Goal: Transaction & Acquisition: Obtain resource

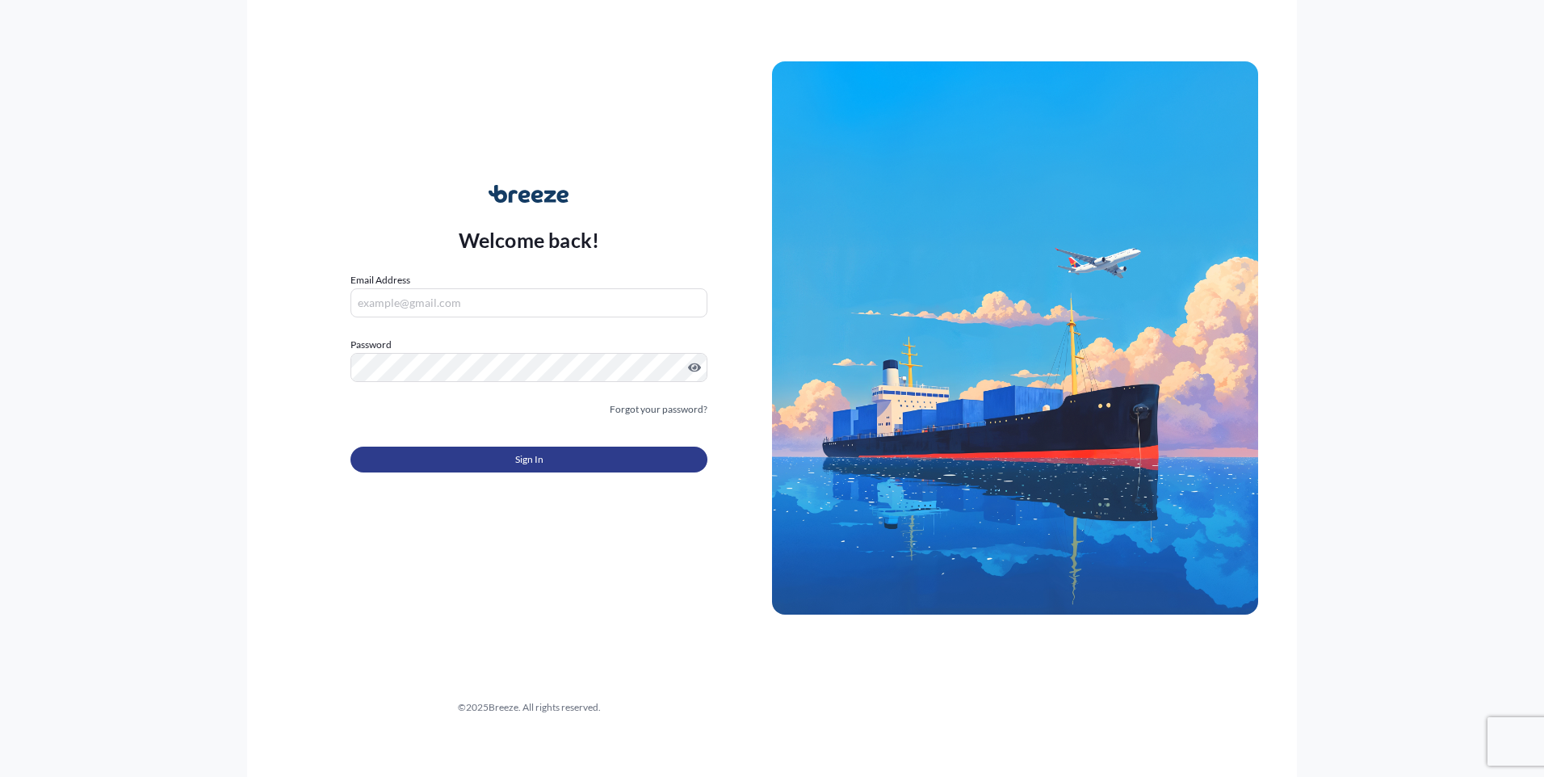
type input "[PERSON_NAME][EMAIL_ADDRESS][PERSON_NAME][DOMAIN_NAME]"
click at [575, 458] on button "Sign In" at bounding box center [528, 460] width 357 height 26
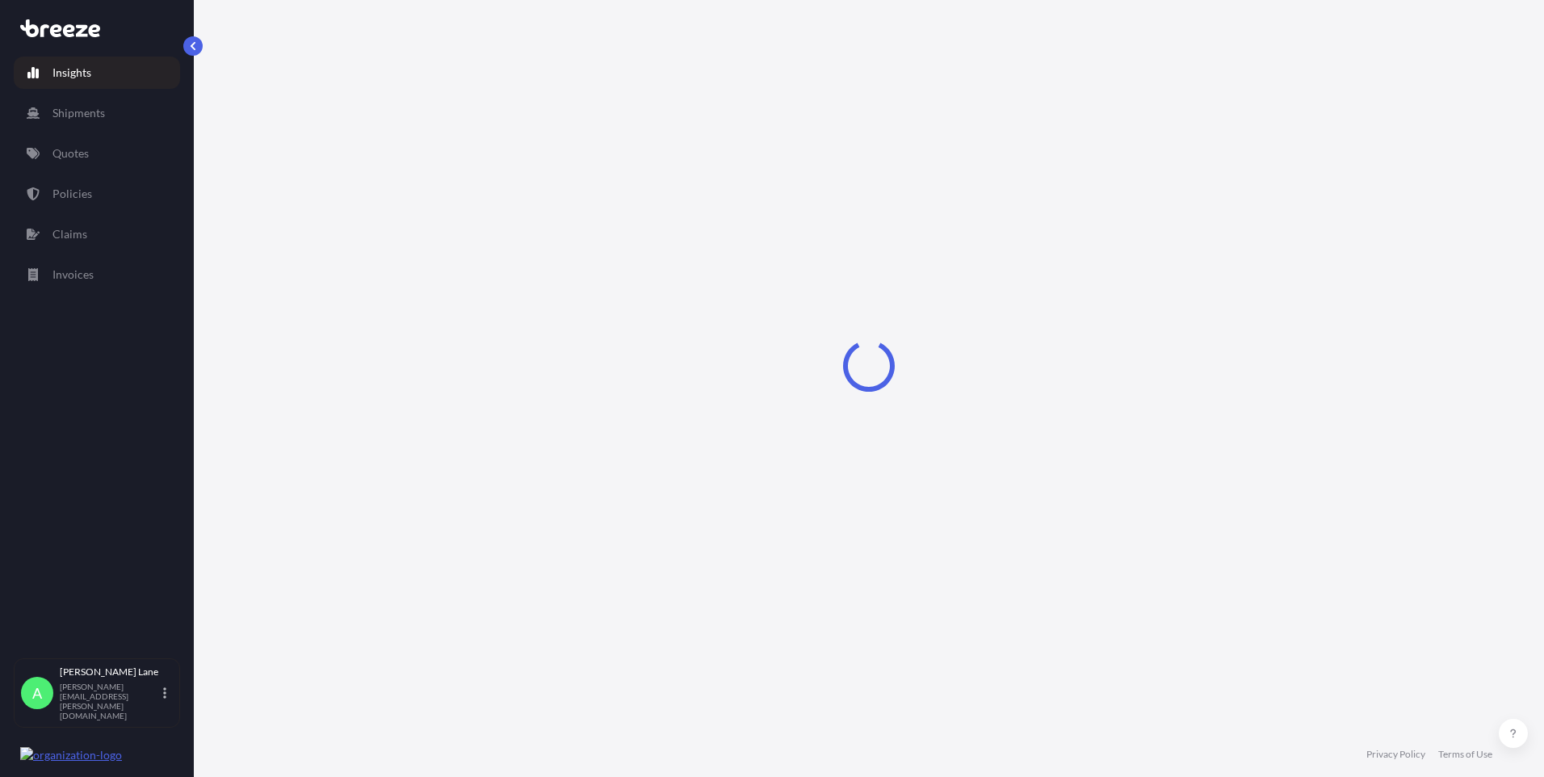
select select "2025"
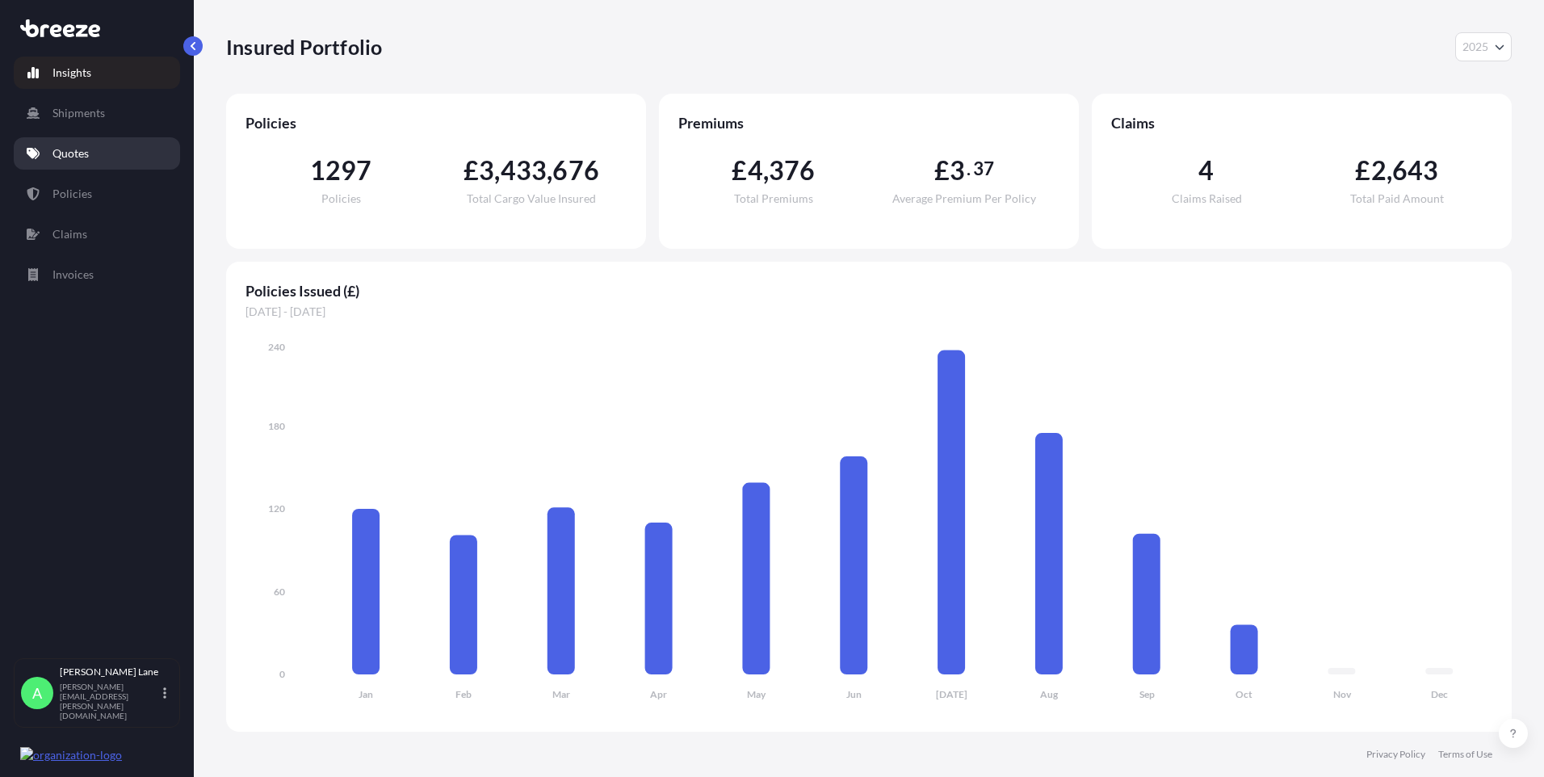
click at [49, 147] on link "Quotes" at bounding box center [97, 153] width 166 height 32
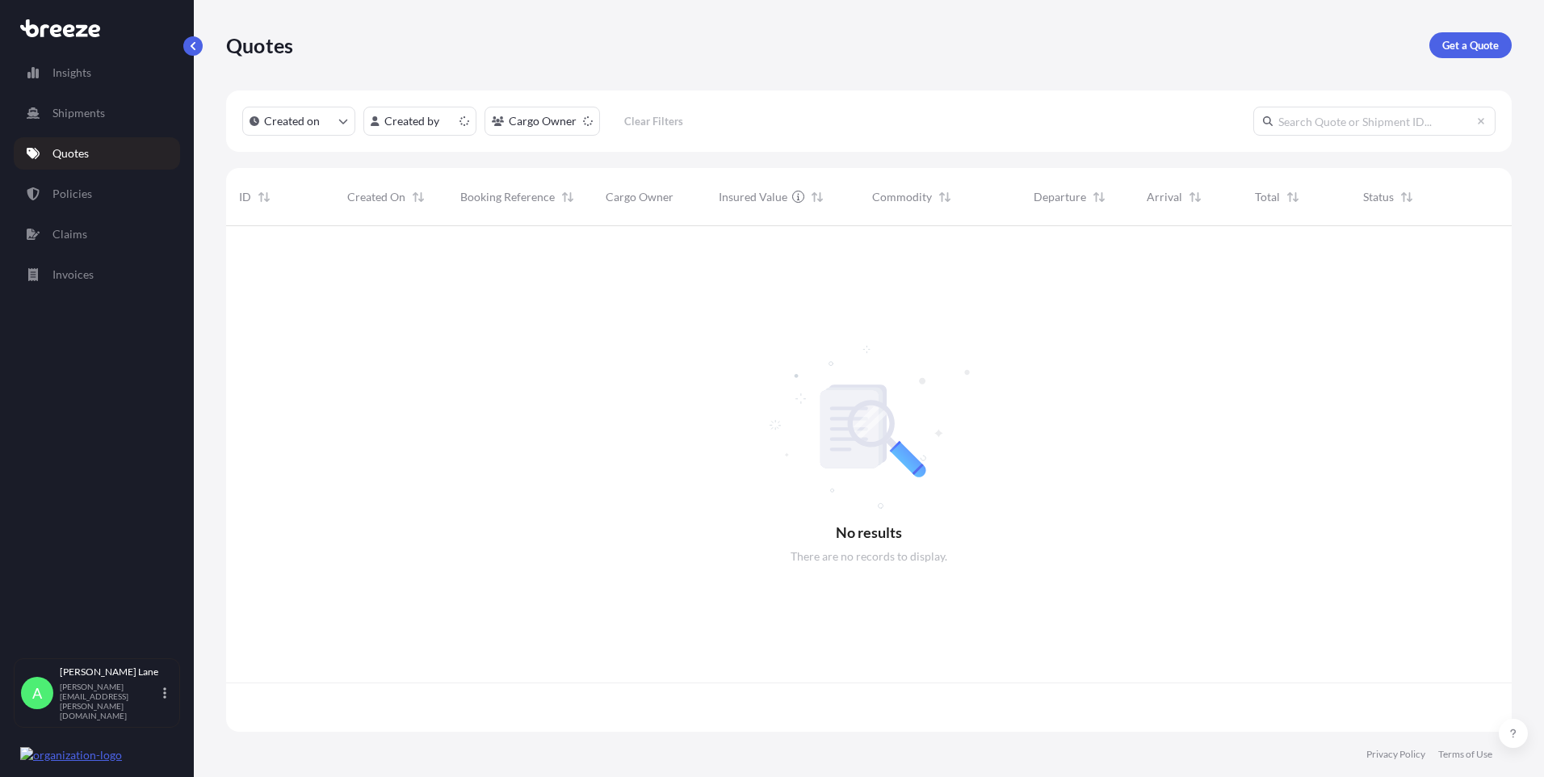
scroll to position [502, 1273]
click at [1483, 49] on p "Get a Quote" at bounding box center [1470, 45] width 57 height 16
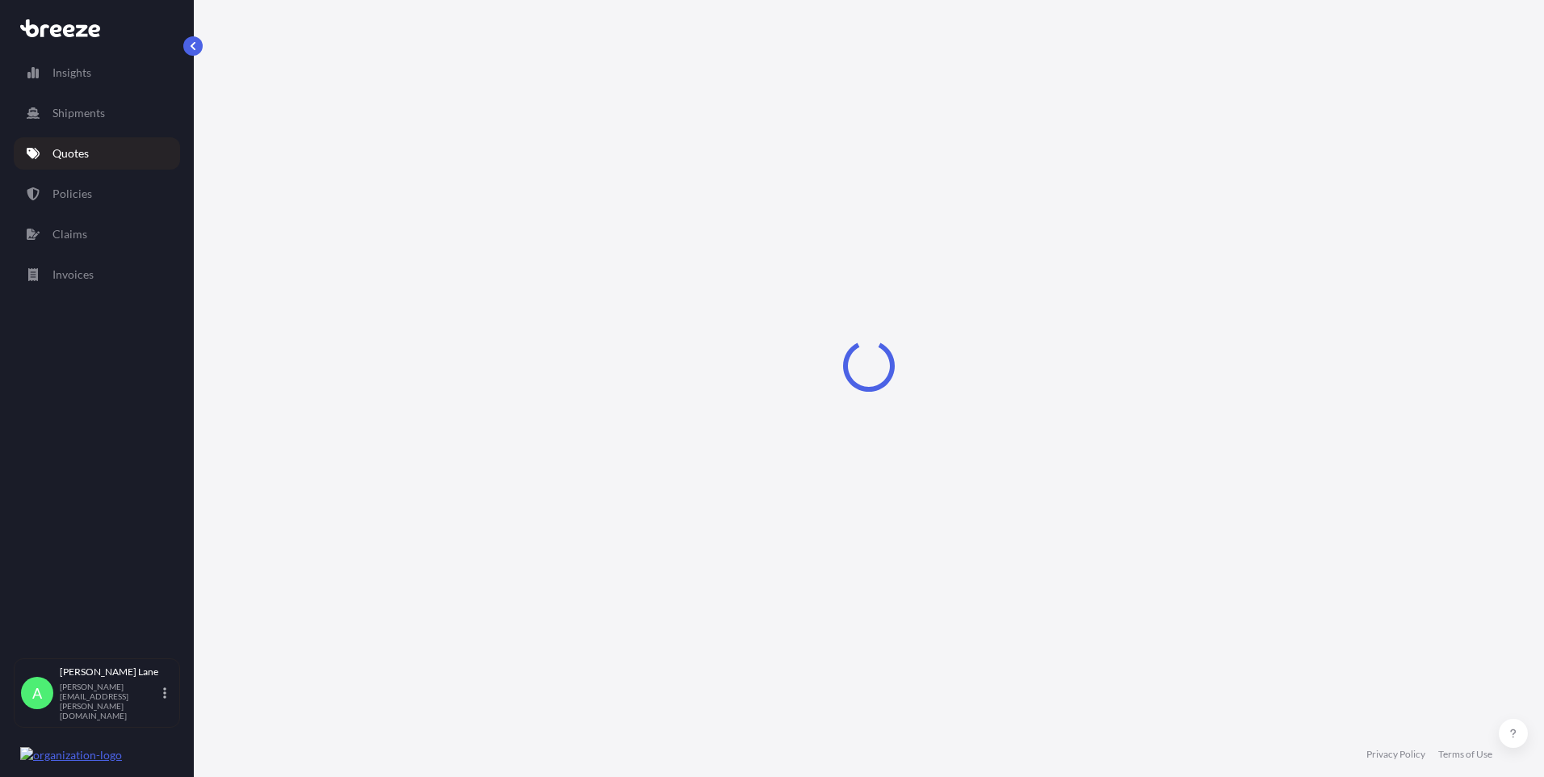
select select "Road"
select select "1"
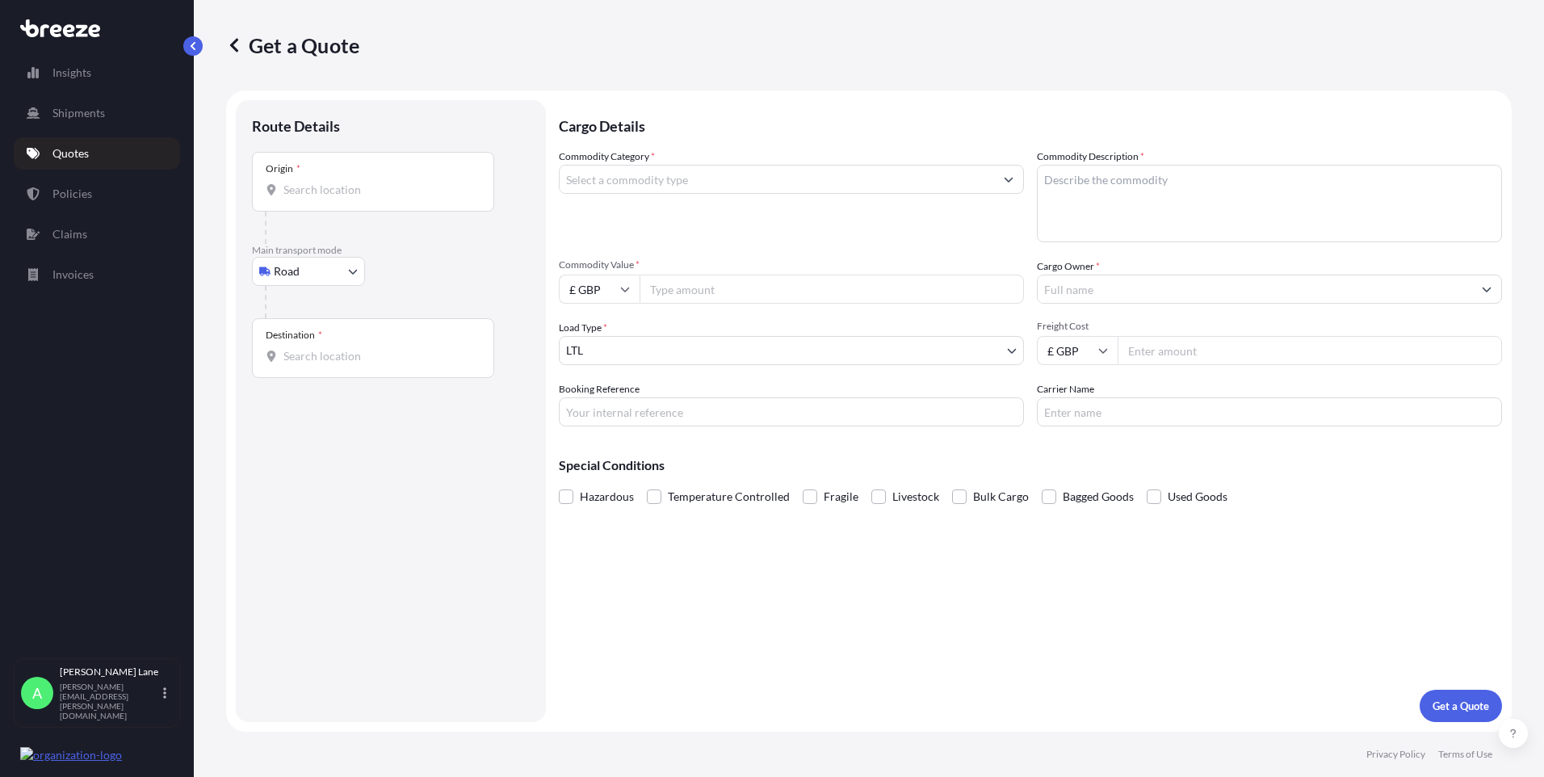
click at [315, 280] on body "Insights Shipments Quotes Policies Claims Invoices A [PERSON_NAME] [PERSON_NAME…" at bounding box center [772, 388] width 1544 height 777
click at [311, 340] on div "Air" at bounding box center [308, 342] width 100 height 29
select select "Air"
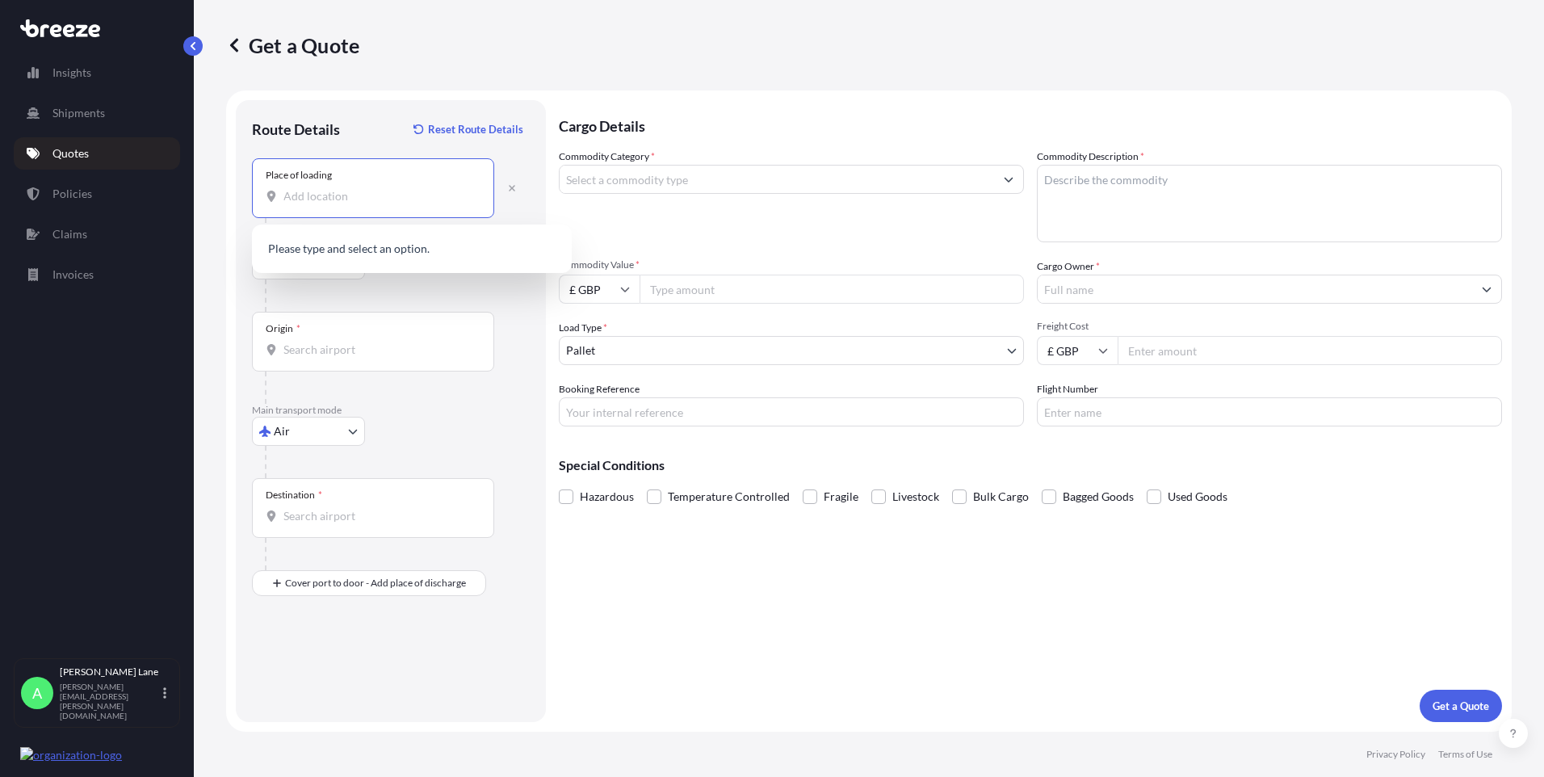
click at [384, 197] on input "Place of loading" at bounding box center [378, 196] width 191 height 16
paste input "N1 3QP"
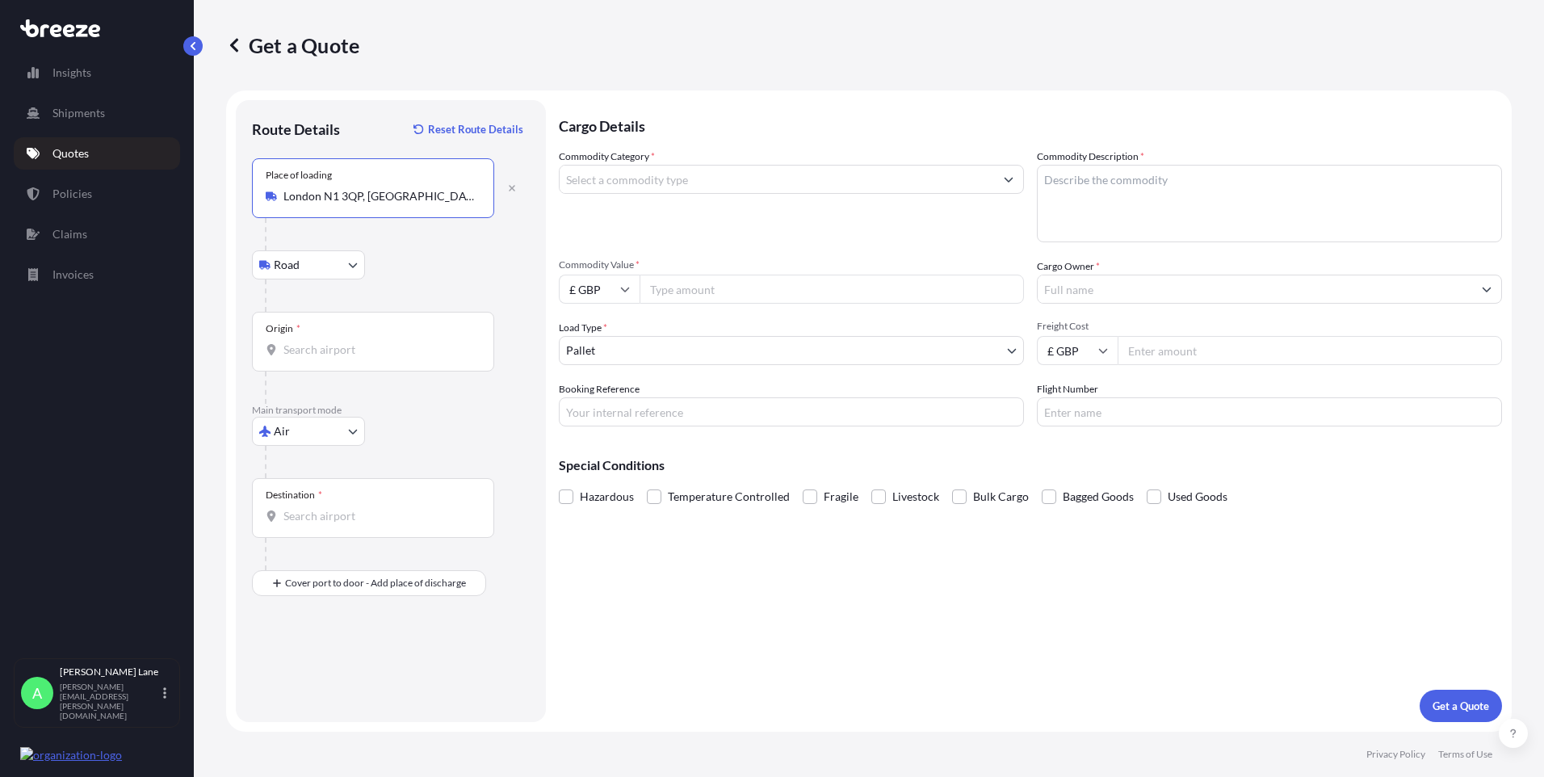
type input "London N1 3QP, [GEOGRAPHIC_DATA]"
click at [354, 339] on div "Origin *" at bounding box center [373, 342] width 242 height 60
click at [354, 342] on input "Origin *" at bounding box center [378, 350] width 191 height 16
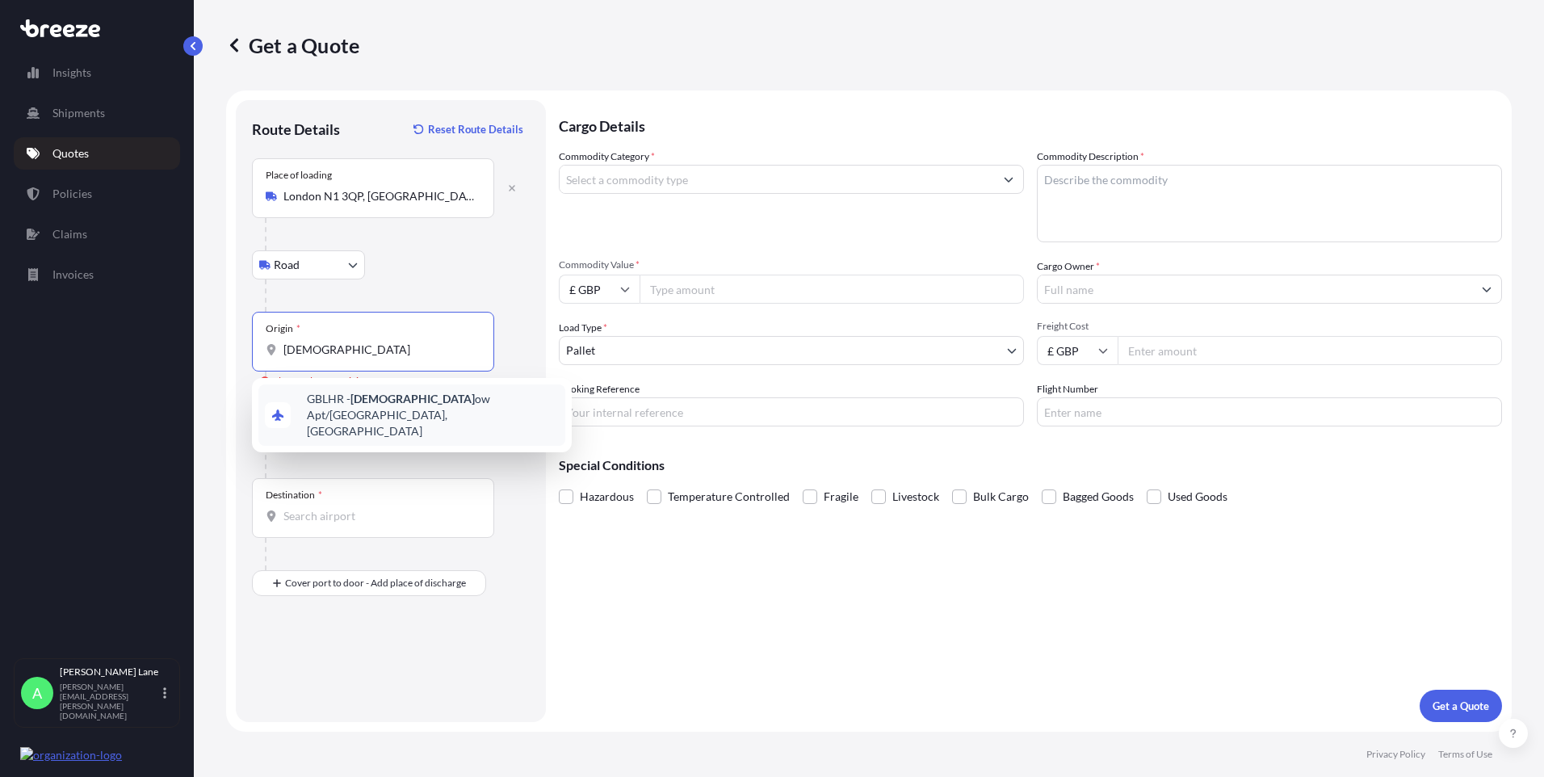
click at [388, 408] on span "GBLHR - Heathr ow Apt/[GEOGRAPHIC_DATA], [GEOGRAPHIC_DATA]" at bounding box center [433, 415] width 252 height 48
type input "GBLHR - Heathrow Apt/[GEOGRAPHIC_DATA], [GEOGRAPHIC_DATA]"
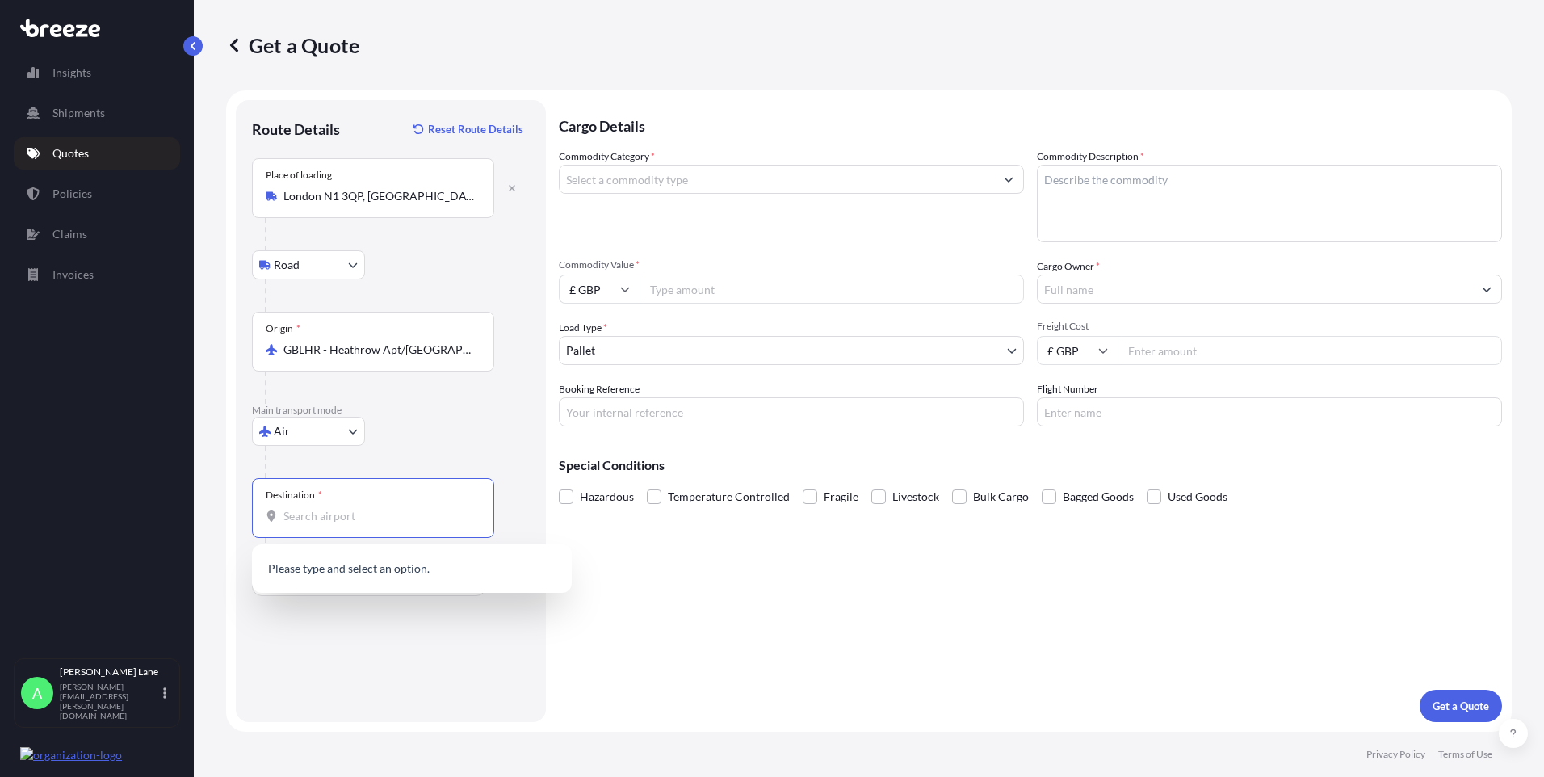
click at [394, 514] on input "Destination *" at bounding box center [378, 516] width 191 height 16
drag, startPoint x: 362, startPoint y: 532, endPoint x: 321, endPoint y: 502, distance: 50.9
click at [321, 502] on div "Destination *" at bounding box center [373, 508] width 242 height 60
click at [321, 508] on input "Destination * Please select a destination" at bounding box center [378, 516] width 191 height 16
drag, startPoint x: 321, startPoint y: 502, endPoint x: 313, endPoint y: 513, distance: 12.8
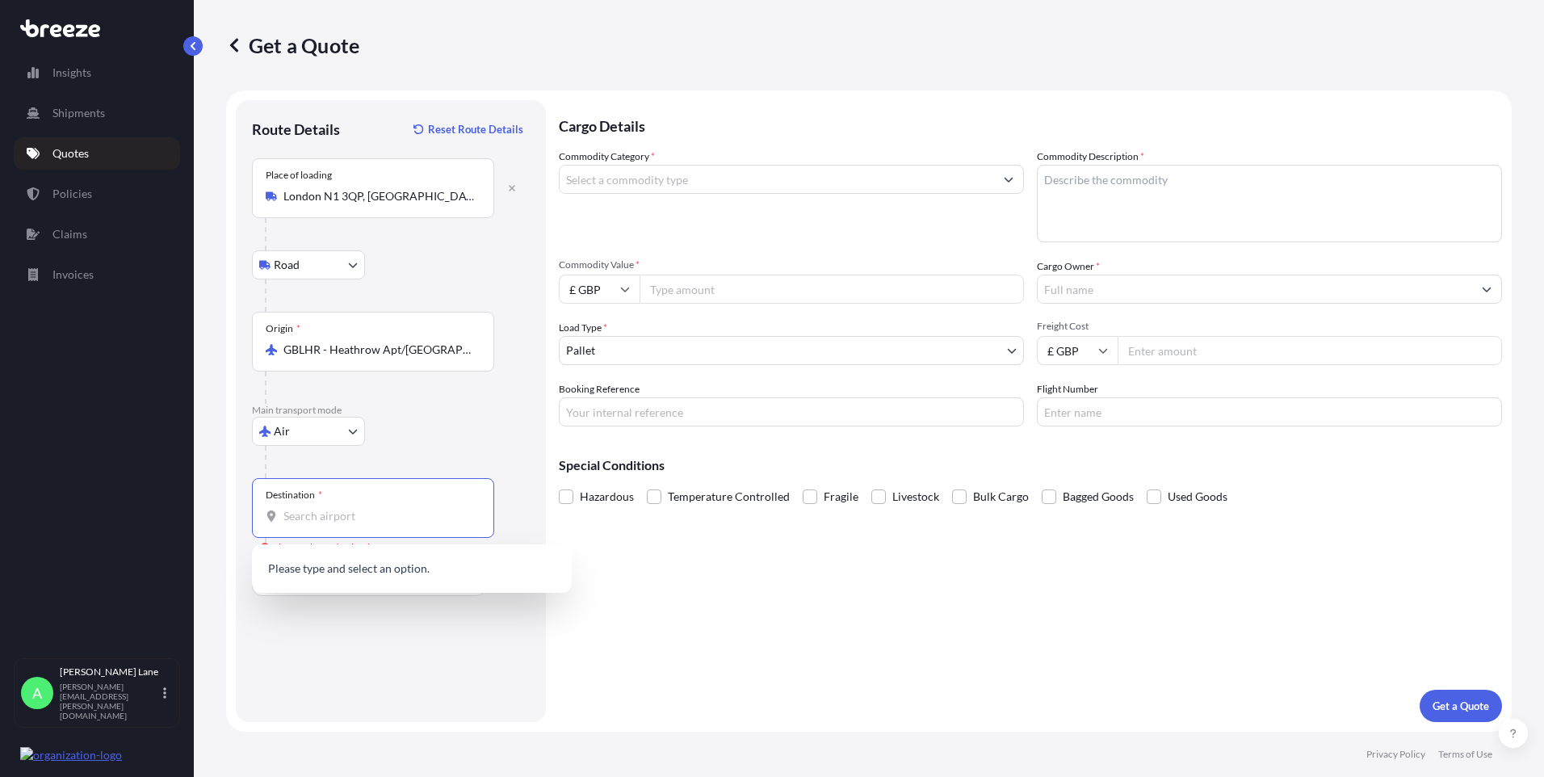
click at [313, 513] on input "Destination * Please select a destination" at bounding box center [378, 516] width 191 height 16
paste input "[GEOGRAPHIC_DATA]"
drag, startPoint x: 354, startPoint y: 518, endPoint x: 241, endPoint y: 521, distance: 113.1
click at [241, 521] on div "Route Details Reset Route Details Place of loading [GEOGRAPHIC_DATA] Rail Origi…" at bounding box center [391, 411] width 310 height 622
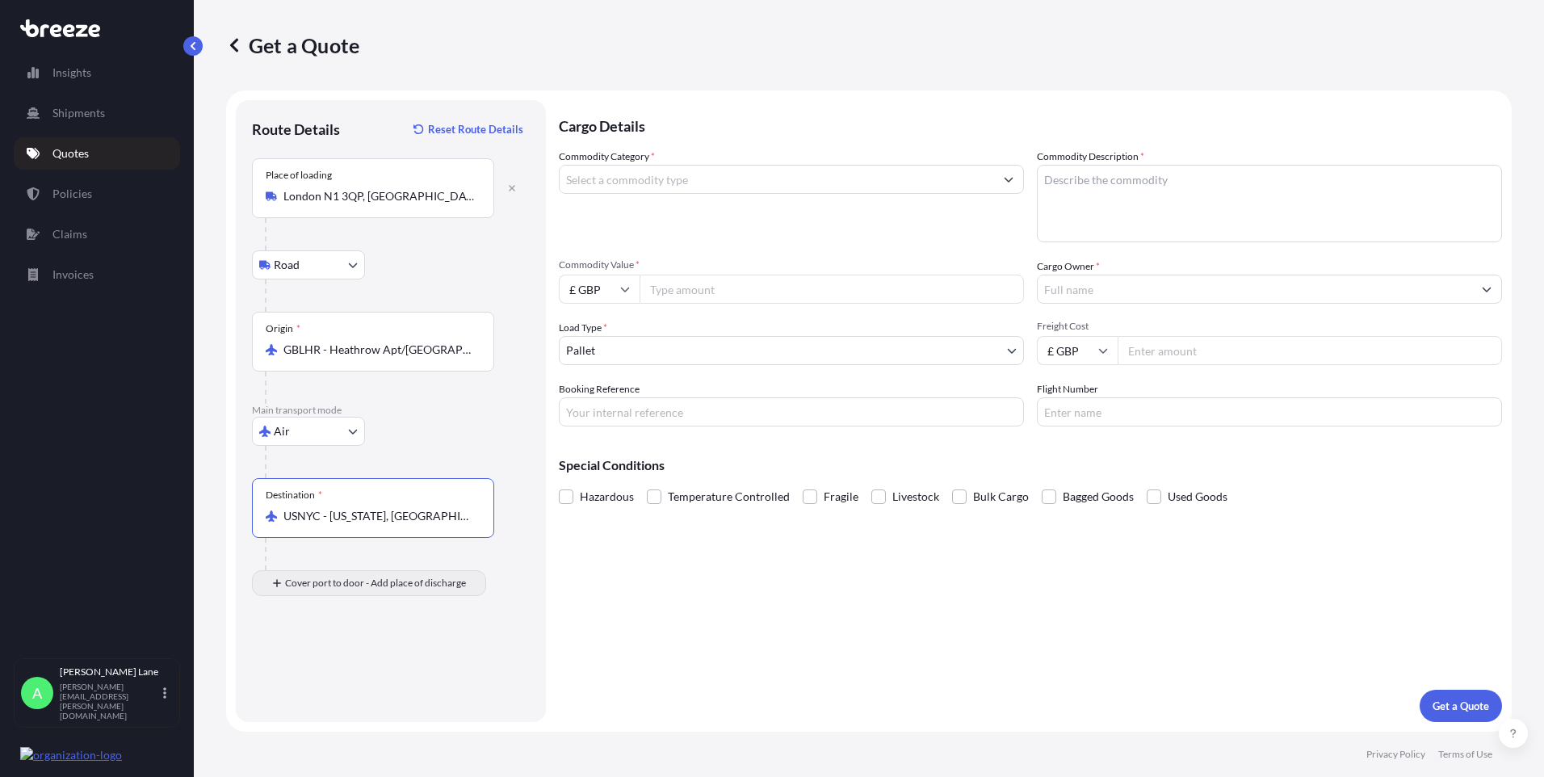
type input "USNYC - [US_STATE], [GEOGRAPHIC_DATA]"
click at [374, 672] on input "Place of Discharge" at bounding box center [378, 669] width 191 height 16
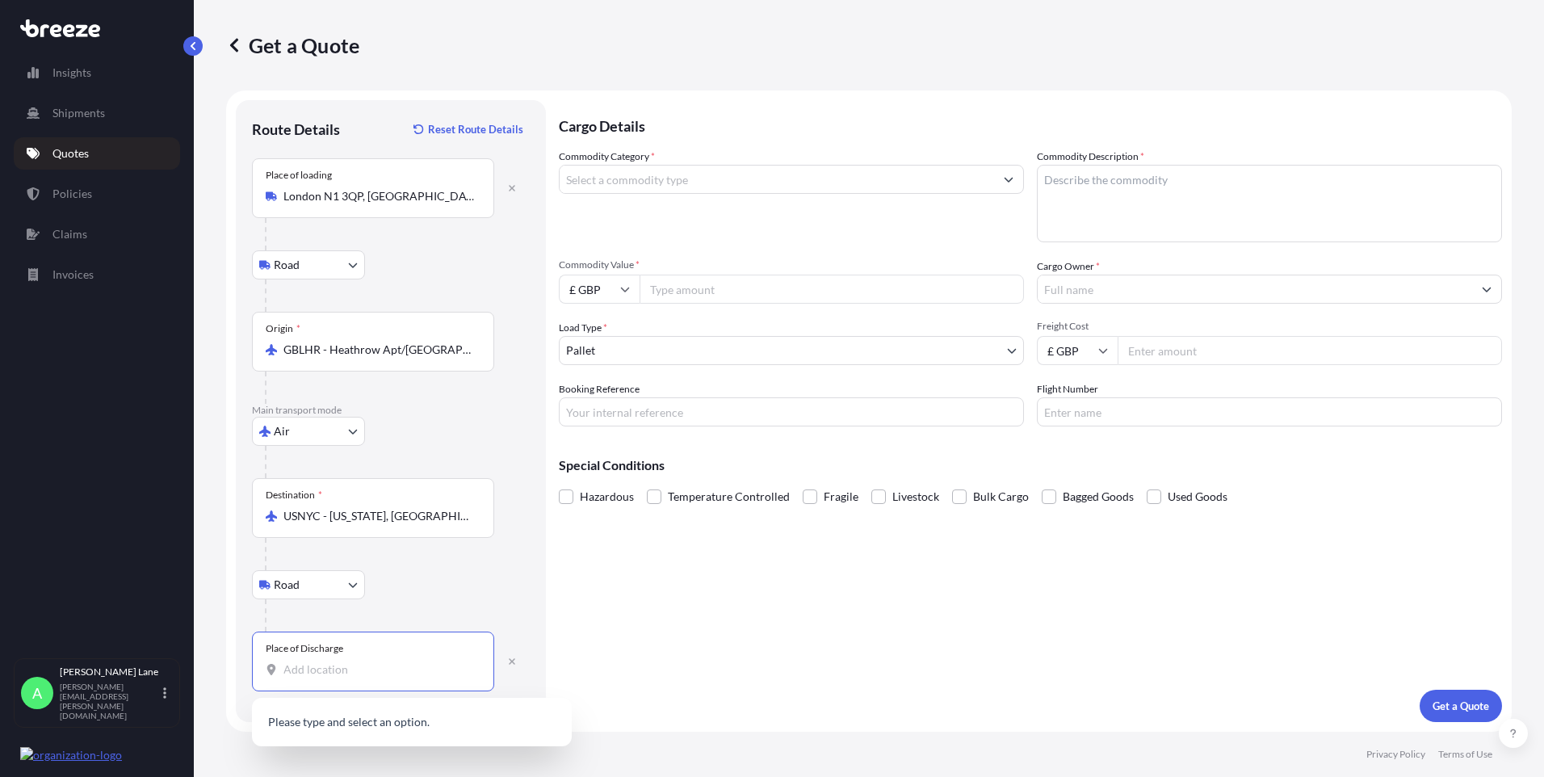
paste input "11232"
type input "[GEOGRAPHIC_DATA], [GEOGRAPHIC_DATA]"
click at [703, 175] on input "Commodity Category *" at bounding box center [777, 179] width 434 height 29
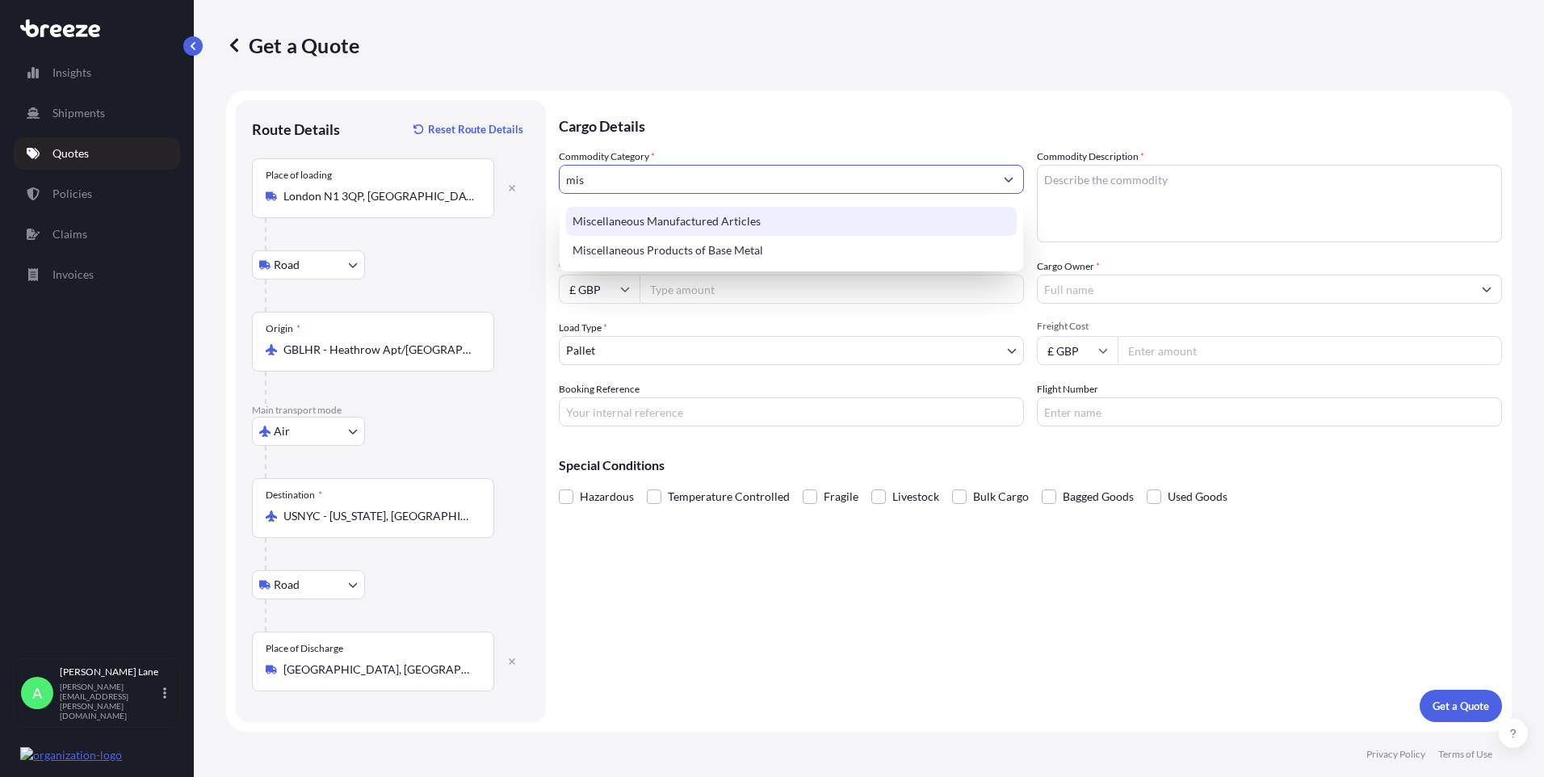
click at [721, 226] on div "Miscellaneous Manufactured Articles" at bounding box center [791, 221] width 451 height 29
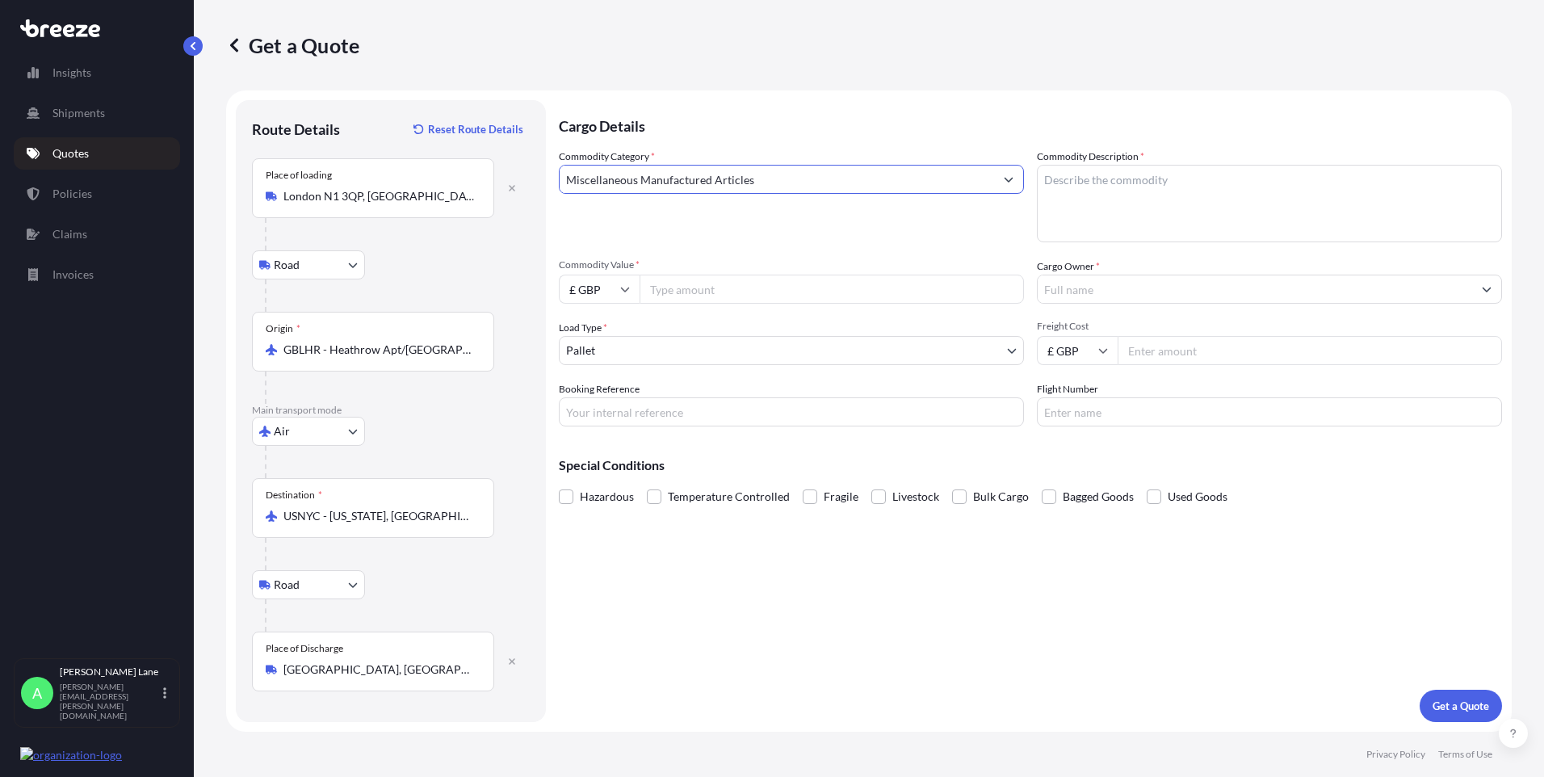
type input "Miscellaneous Manufactured Articles"
click at [730, 287] on input "Commodity Value *" at bounding box center [832, 289] width 384 height 29
click at [607, 295] on input "£ GBP" at bounding box center [599, 289] width 81 height 29
click at [602, 401] on div "$ USD" at bounding box center [599, 401] width 68 height 31
type input "$ USD"
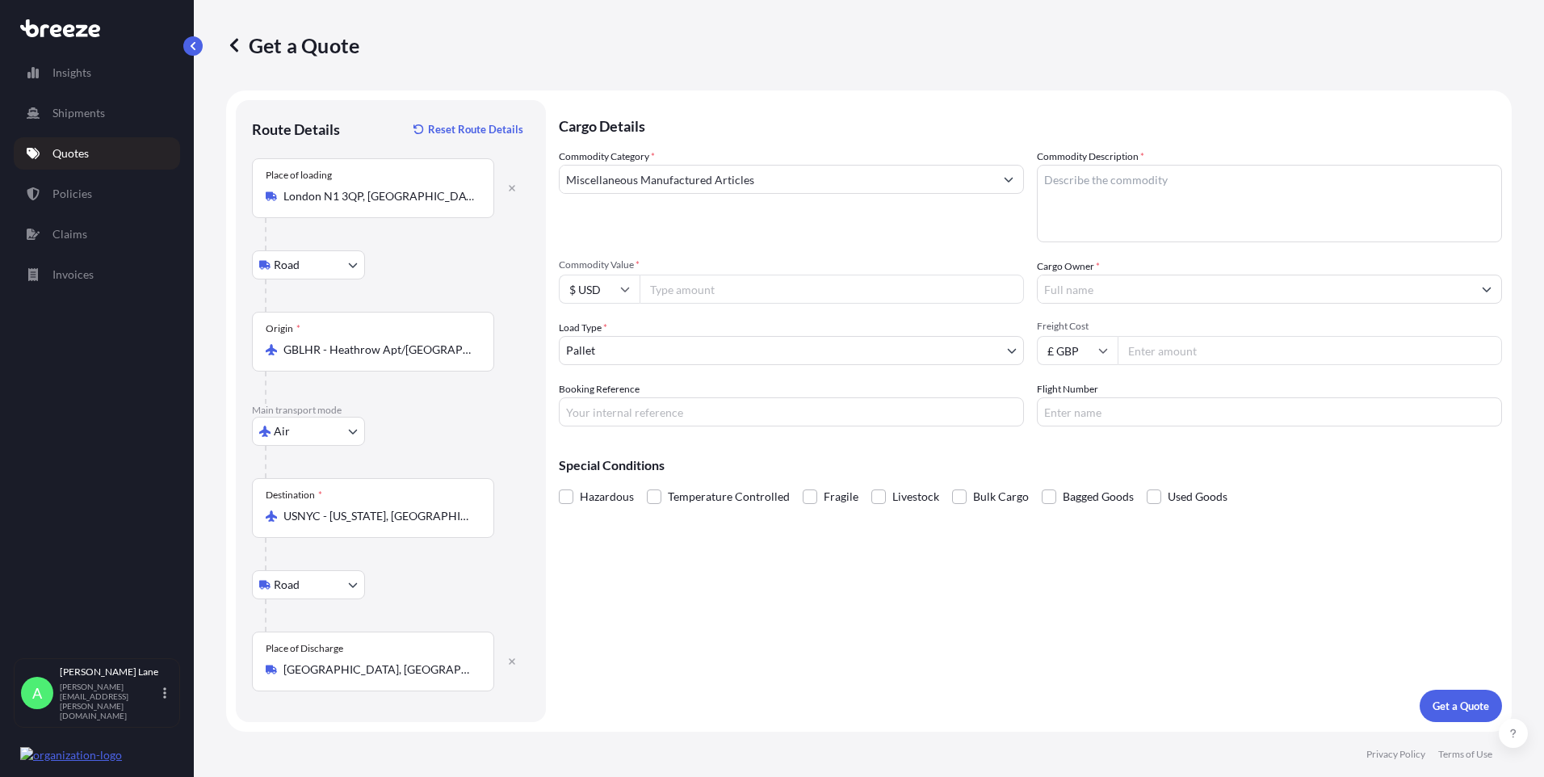
click at [690, 298] on input "Commodity Value *" at bounding box center [832, 289] width 384 height 29
type input "1095"
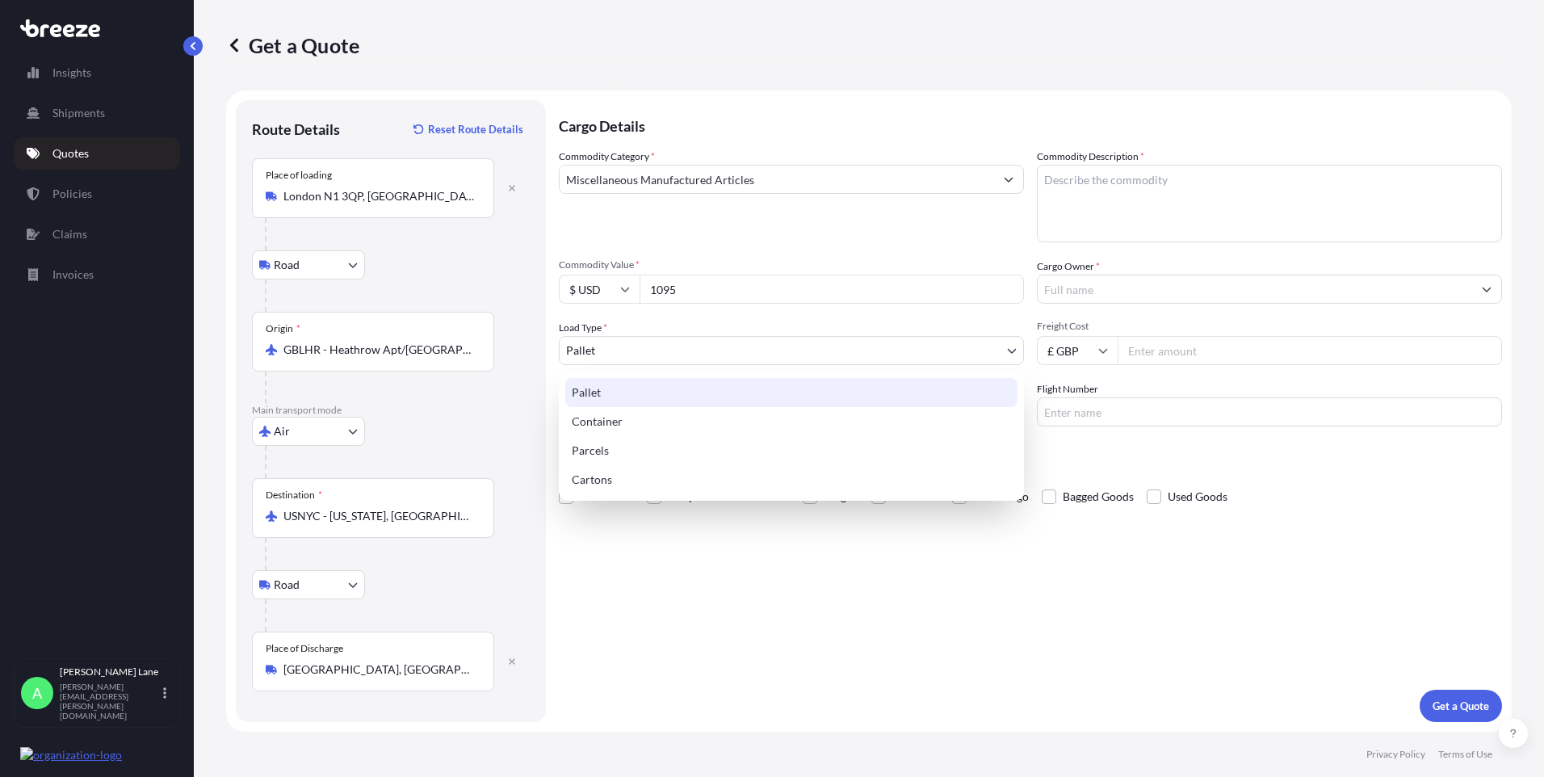
click at [630, 359] on body "Insights Shipments Quotes Policies Claims Invoices A [PERSON_NAME] [PERSON_NAME…" at bounding box center [772, 388] width 1544 height 777
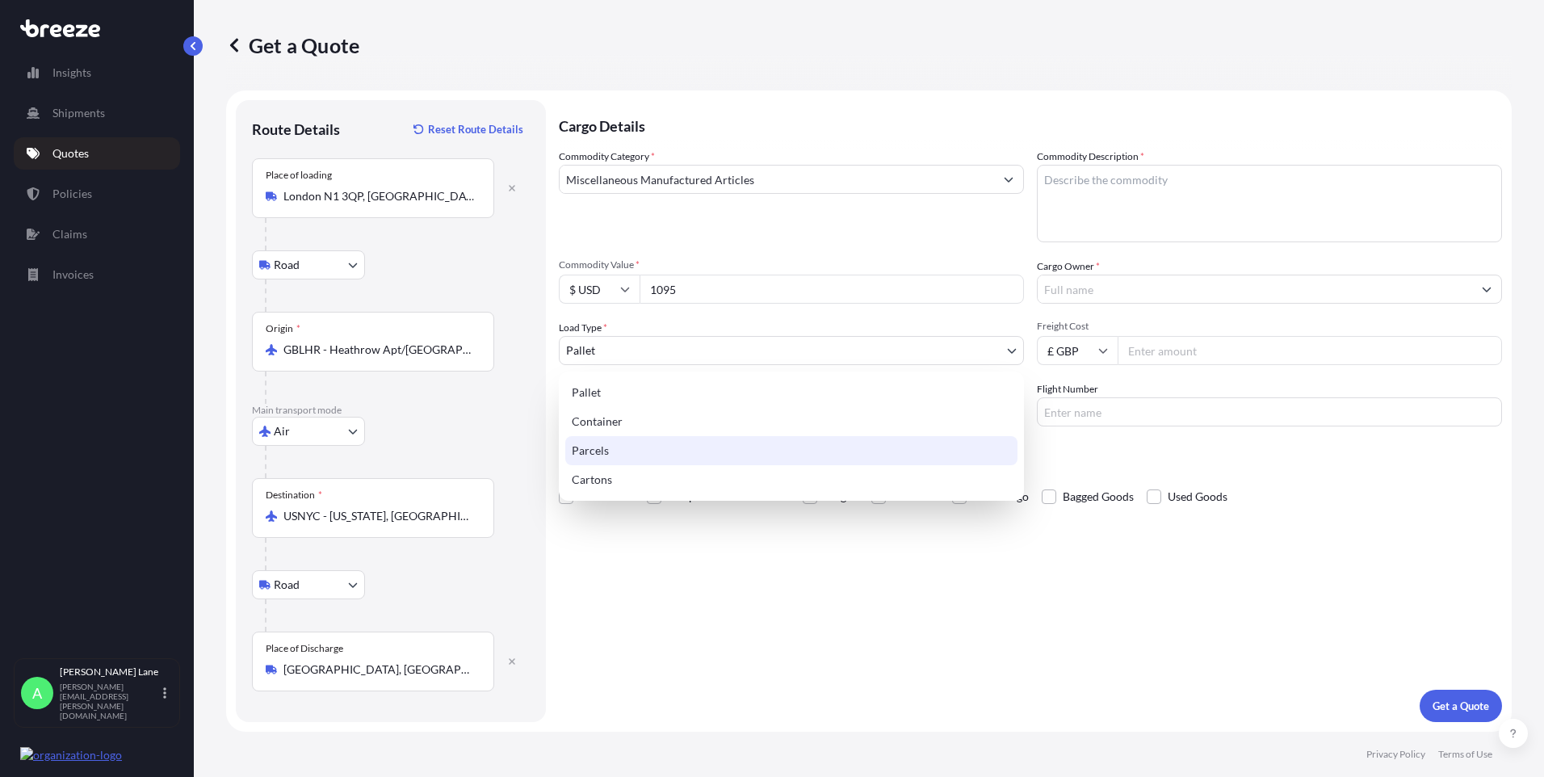
click at [597, 450] on div "Parcels" at bounding box center [791, 450] width 452 height 29
select select "3"
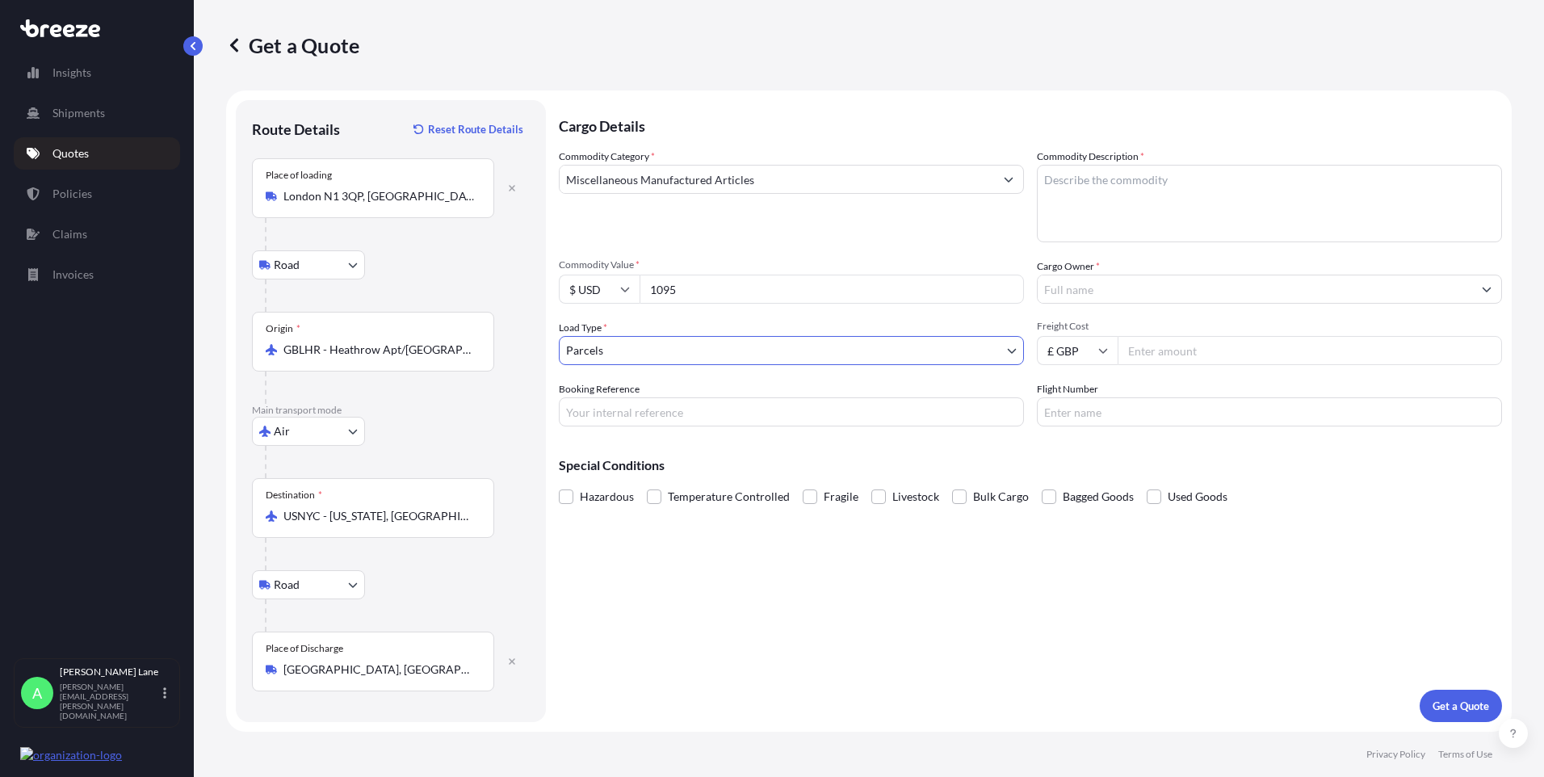
click at [640, 416] on input "Booking Reference" at bounding box center [791, 411] width 465 height 29
paste input "1899523"
type input "1899523"
paste textarea "ILLUSION APPLIQUE CIRCLE OVERSKIRT, LONG TRAIN"
paste textarea "TIERED ORGANZA OVERDRESS, BIAS SLIP, THIN STRAPS"
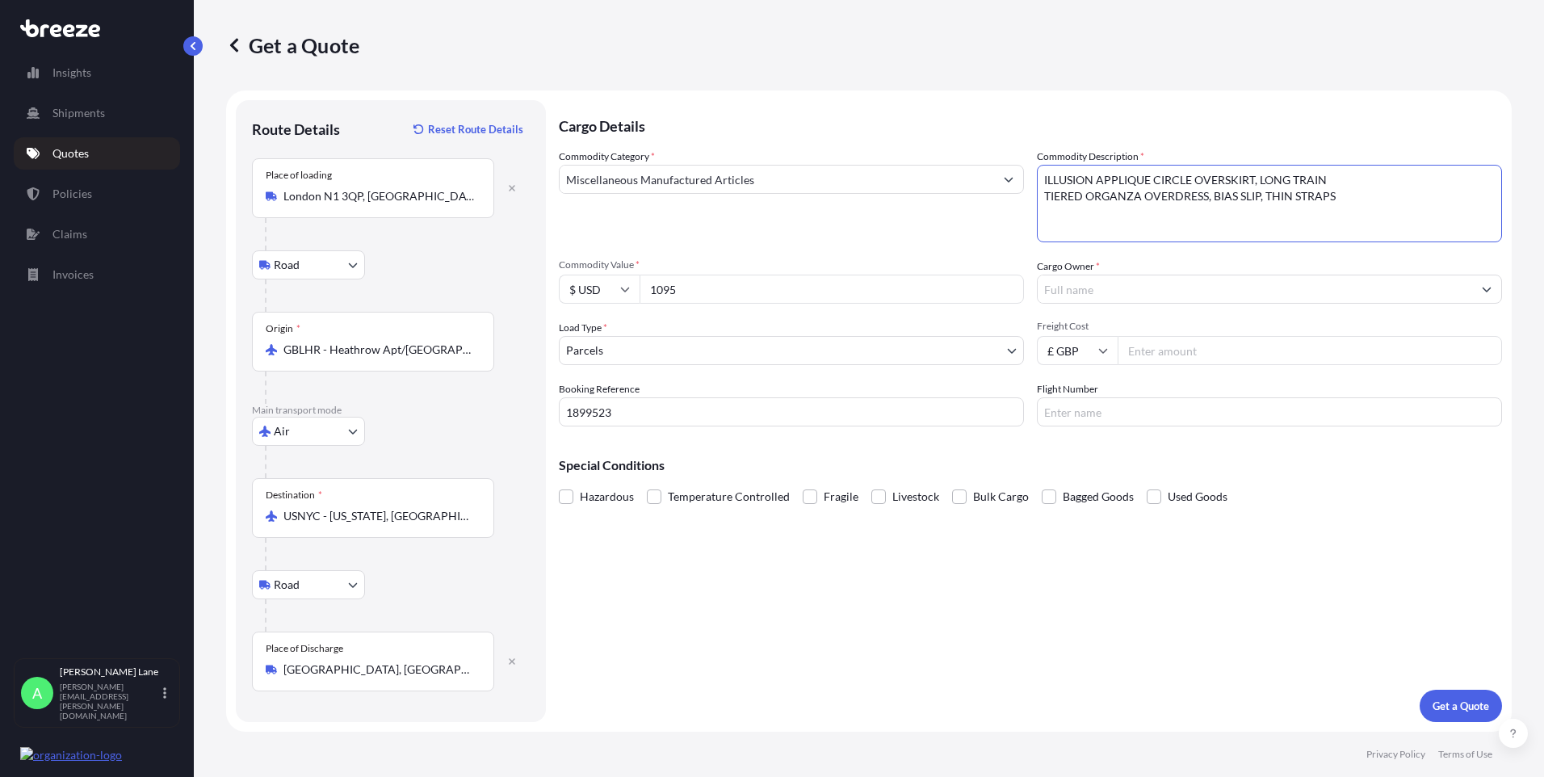
paste textarea "BROAD BIAS SASH 16.5CM W, 317CM L"
type textarea "ILLUSION APPLIQUE CIRCLE OVERSKIRT, LONG TRAIN TIERED ORGANZA OVERDRESS, BIAS S…"
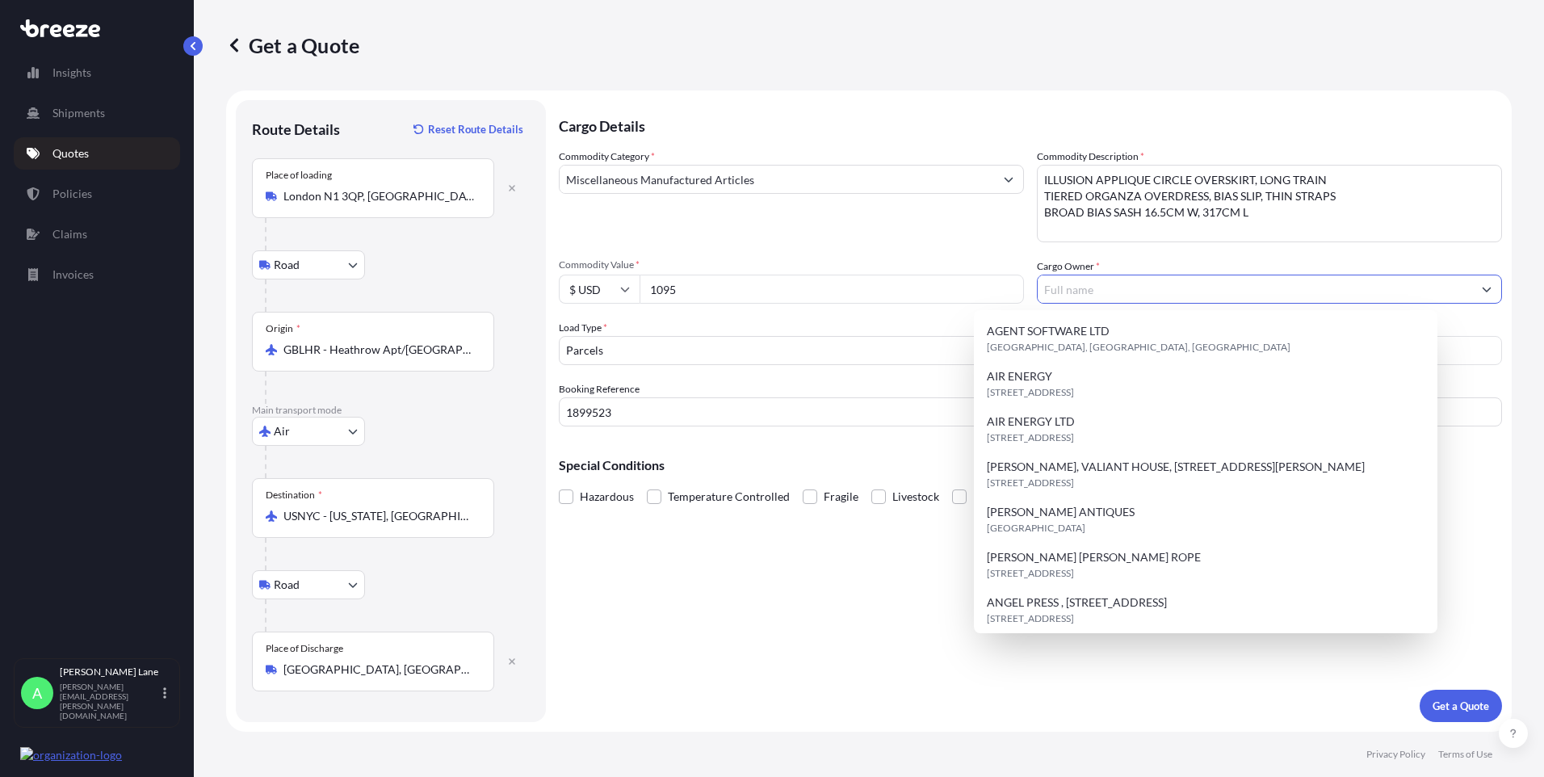
click at [1110, 294] on input "Cargo Owner *" at bounding box center [1255, 289] width 434 height 29
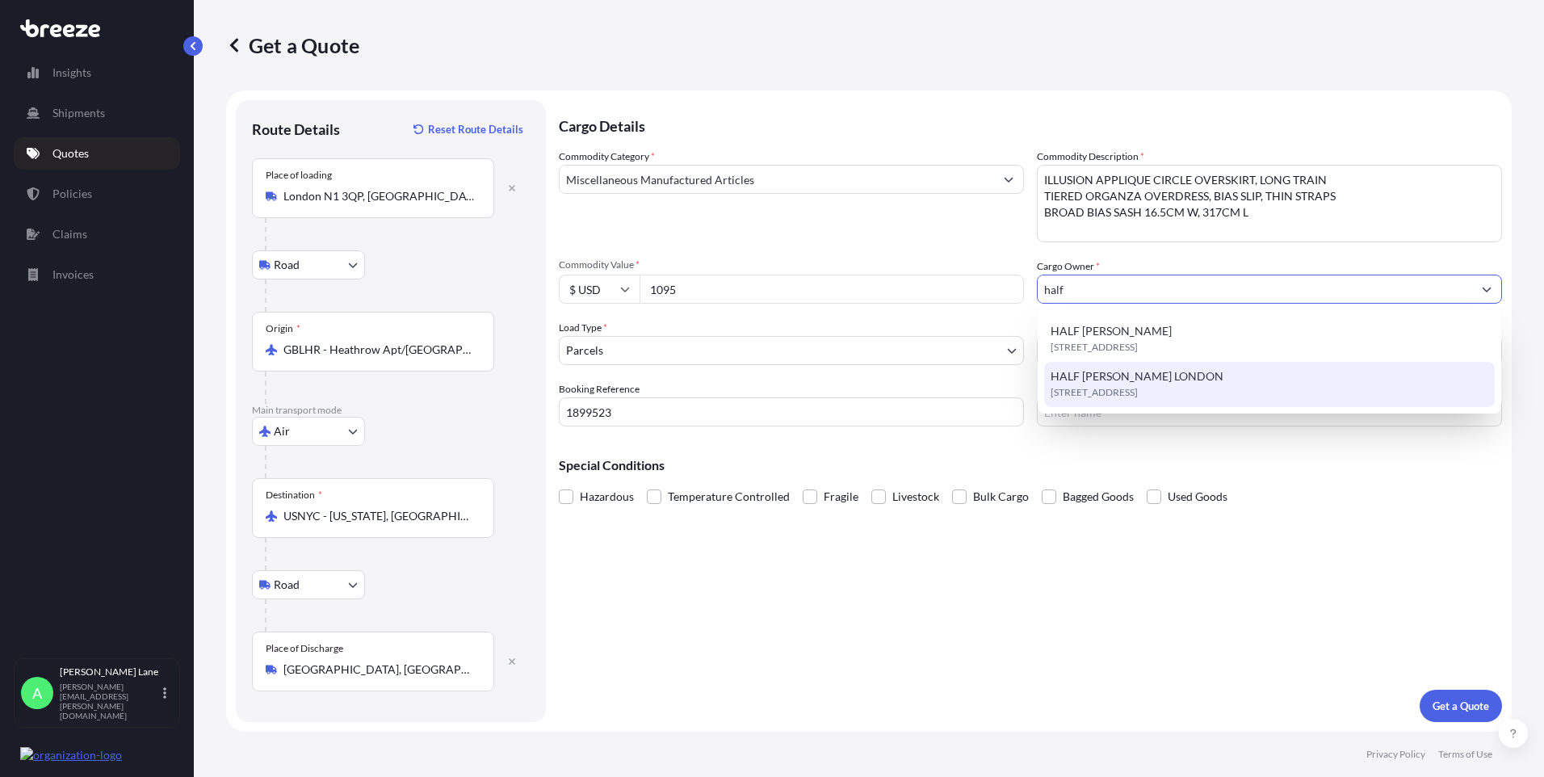
click at [1116, 385] on span "[STREET_ADDRESS]" at bounding box center [1094, 392] width 87 height 16
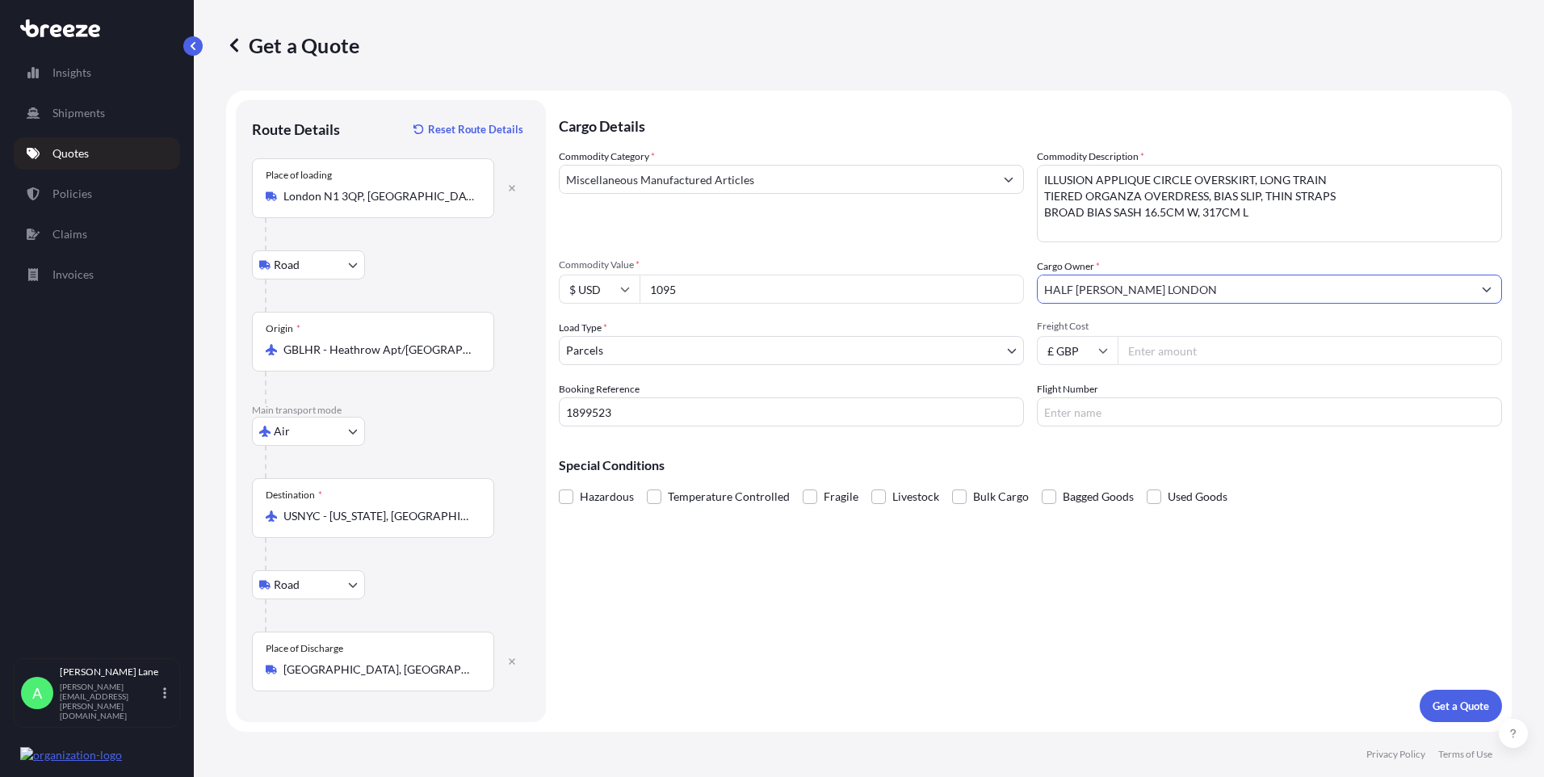
type input "HALF [PERSON_NAME] LONDON"
click at [1159, 347] on input "Freight Cost" at bounding box center [1310, 350] width 384 height 29
type input "148.86"
click at [1074, 410] on input "Flight Number" at bounding box center [1269, 411] width 465 height 29
type input "dhl"
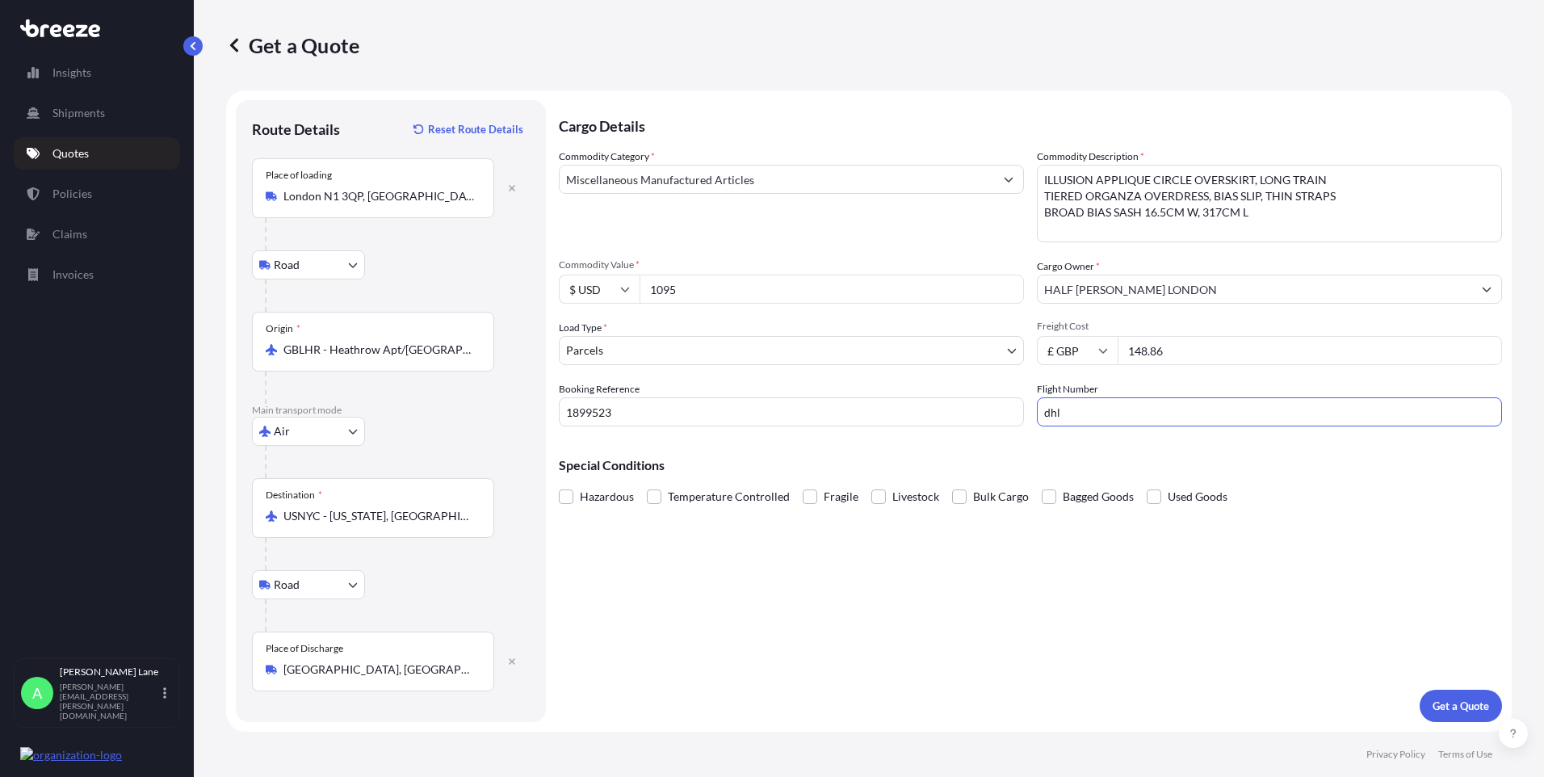
click at [862, 645] on div "Cargo Details Commodity Category * Miscellaneous Manufactured Articles Commodit…" at bounding box center [1030, 411] width 943 height 622
click at [1447, 710] on p "Get a Quote" at bounding box center [1460, 706] width 57 height 16
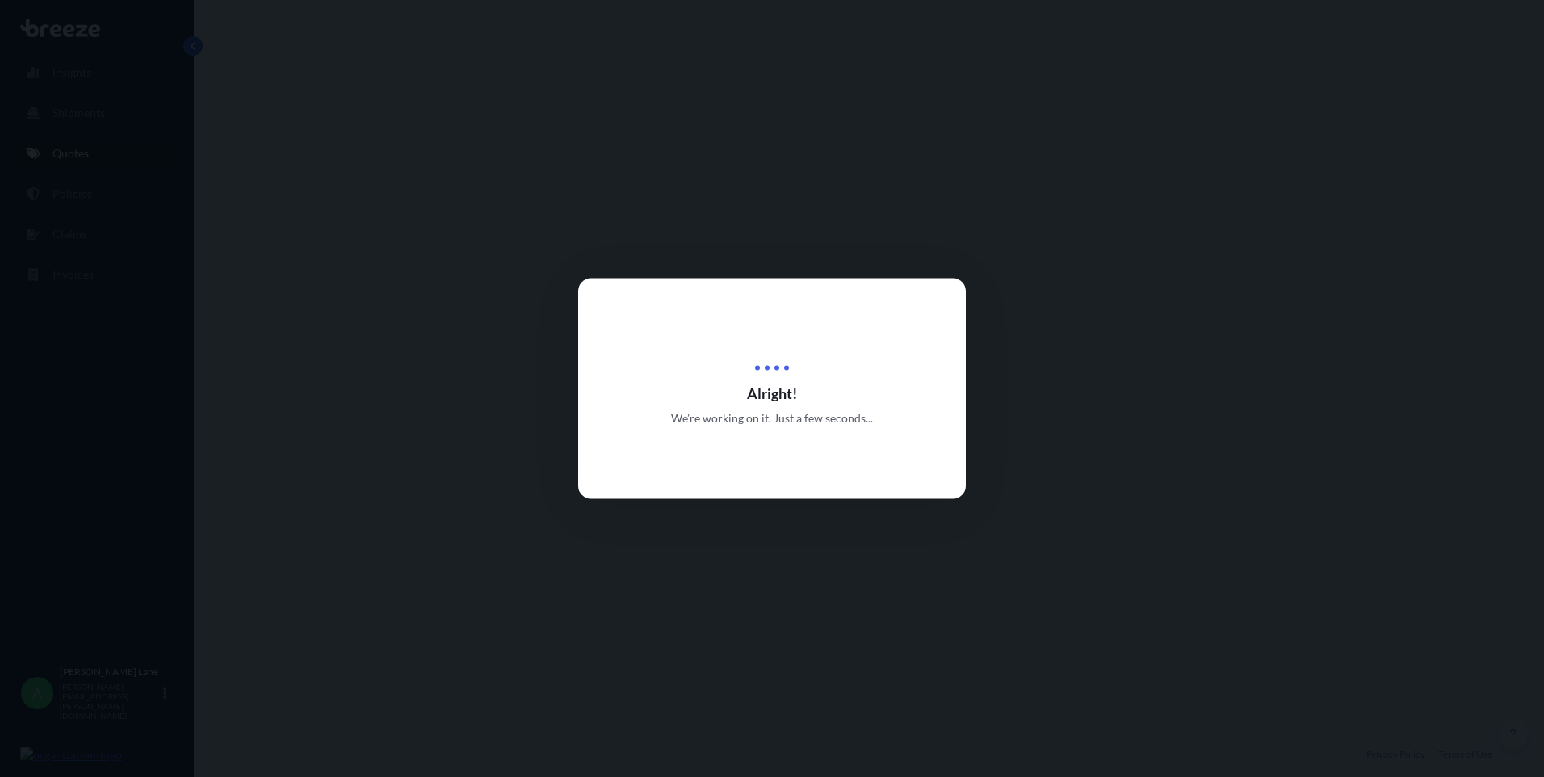
select select "Road"
select select "Air"
select select "Road"
select select "3"
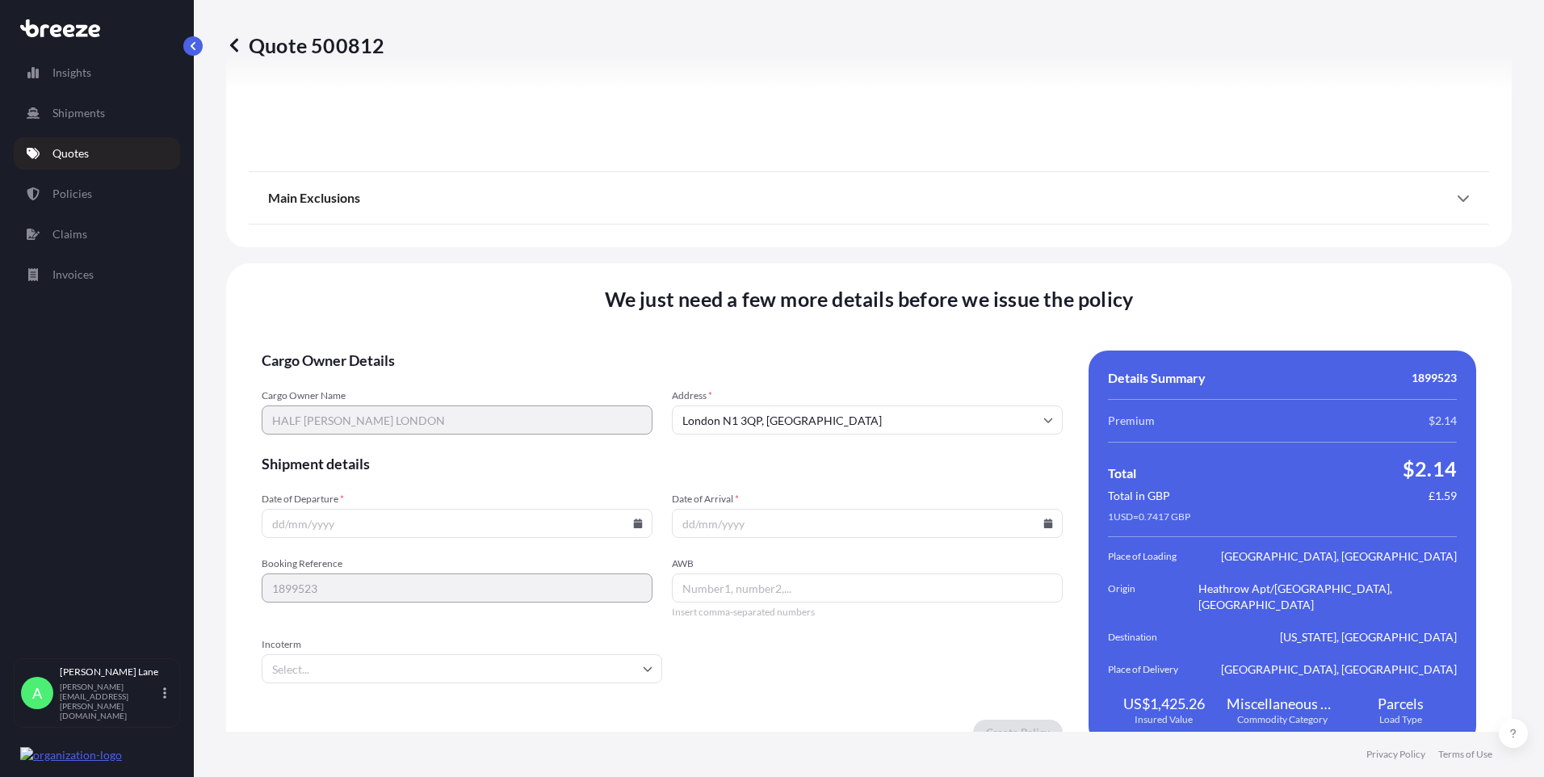
scroll to position [2108, 0]
click at [635, 514] on icon at bounding box center [638, 519] width 9 height 10
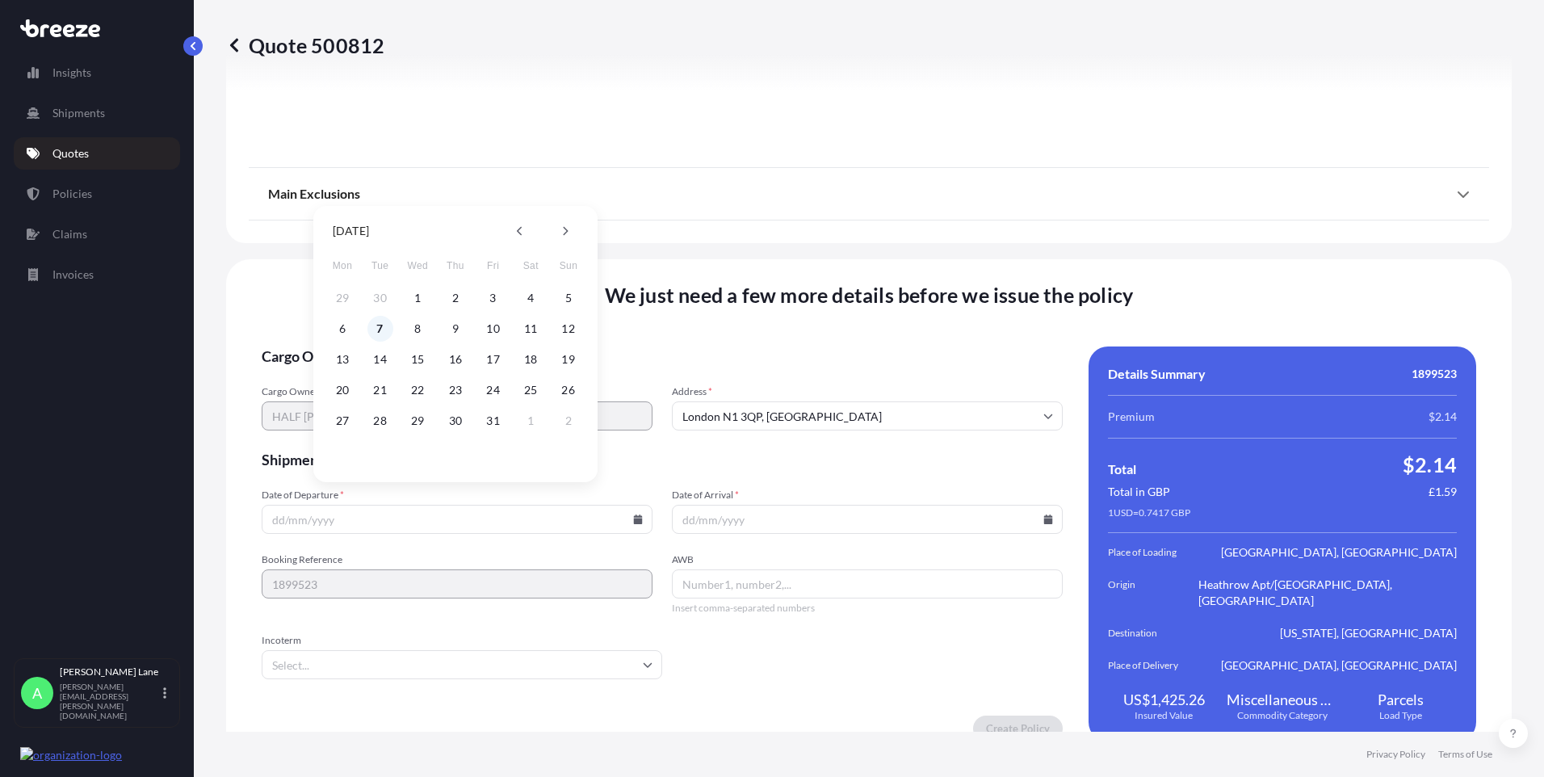
click at [382, 327] on button "7" at bounding box center [380, 329] width 26 height 26
type input "[DATE]"
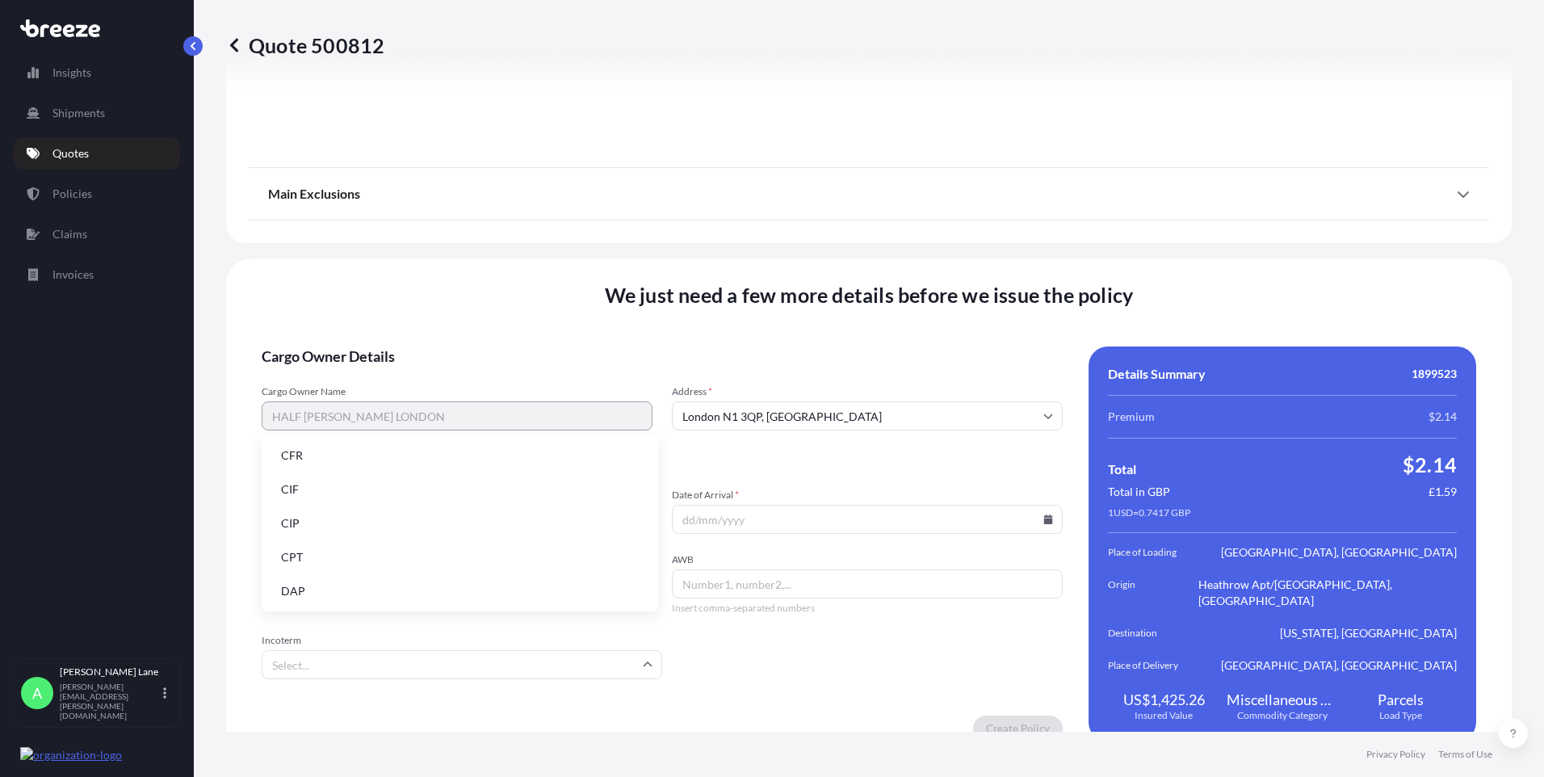
click at [345, 650] on input "Incoterm" at bounding box center [462, 664] width 401 height 29
drag, startPoint x: 346, startPoint y: 592, endPoint x: 609, endPoint y: 587, distance: 262.5
click at [349, 590] on li "DAP" at bounding box center [460, 591] width 384 height 31
paste input "3987377553"
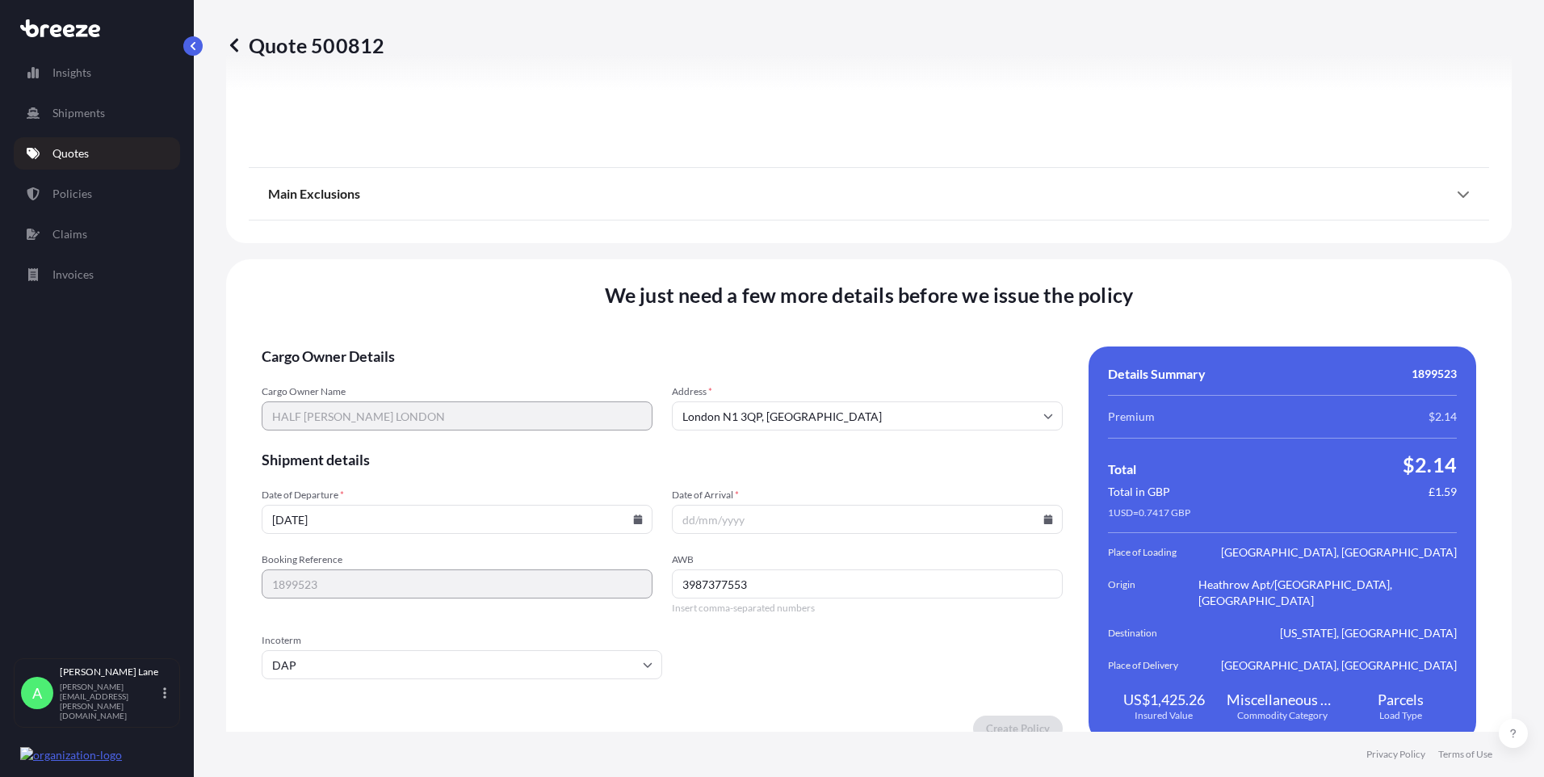
type input "3987377553"
click at [1044, 514] on icon at bounding box center [1048, 519] width 9 height 10
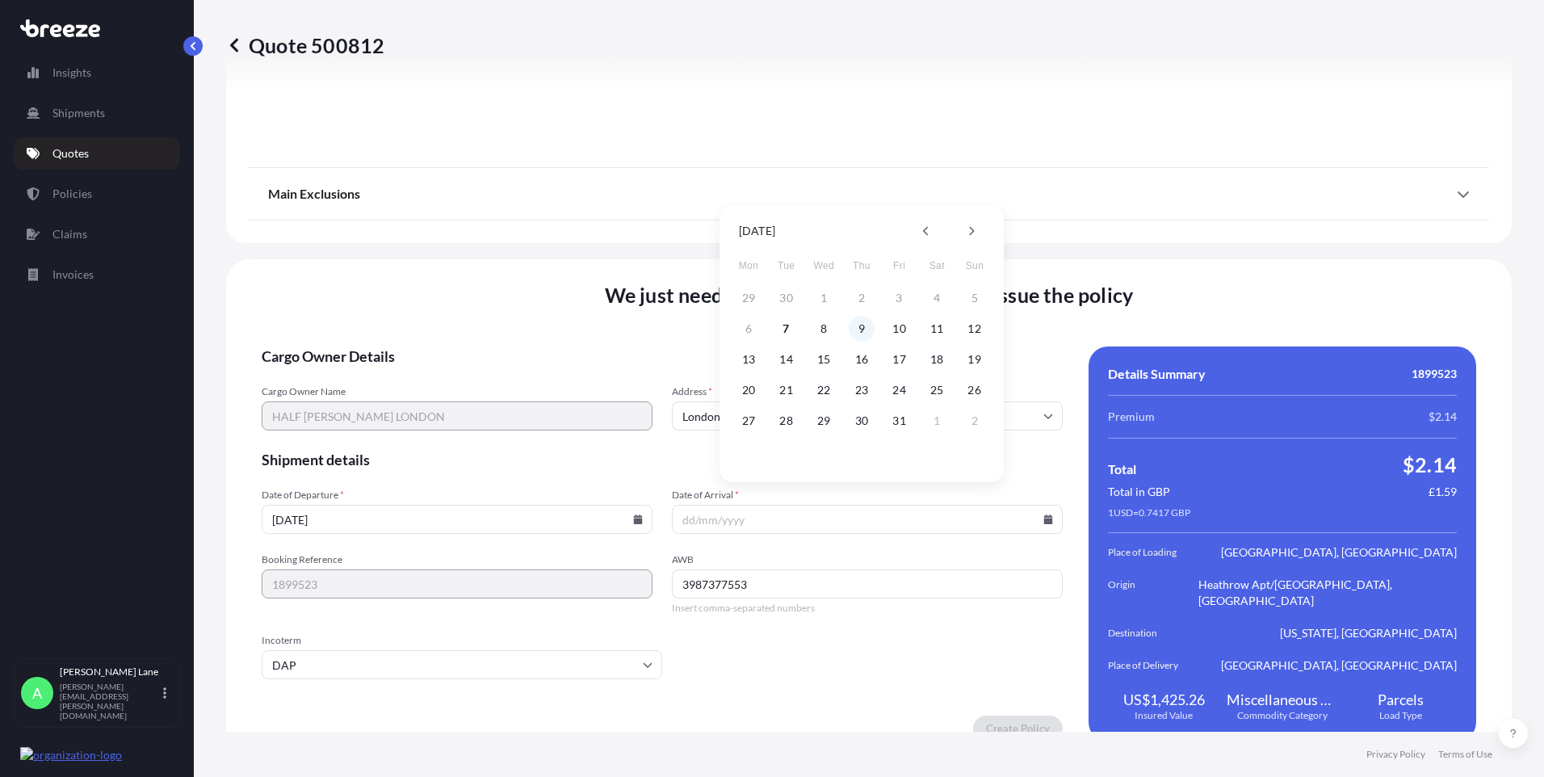
click at [864, 329] on button "9" at bounding box center [862, 329] width 26 height 26
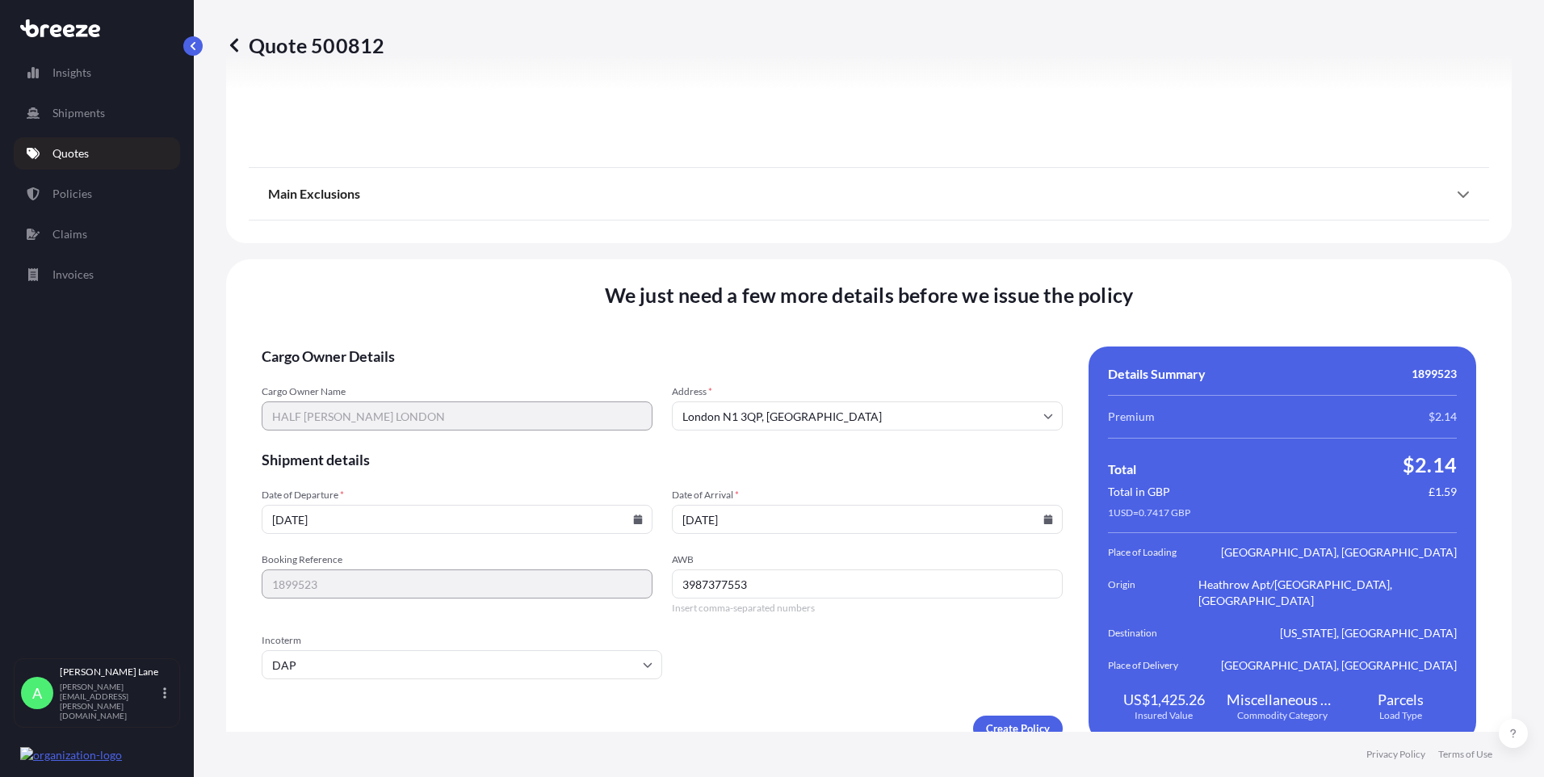
type input "[DATE]"
